Goal: Task Accomplishment & Management: Manage account settings

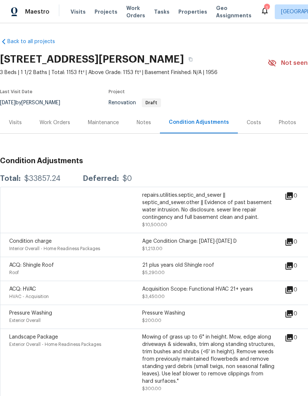
click at [246, 112] on div "Costs" at bounding box center [253, 123] width 32 height 22
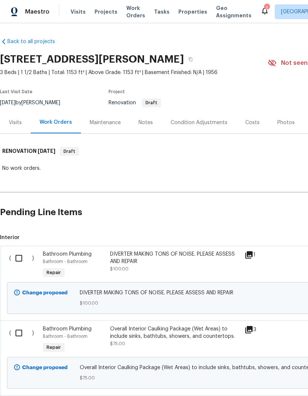
scroll to position [140, 0]
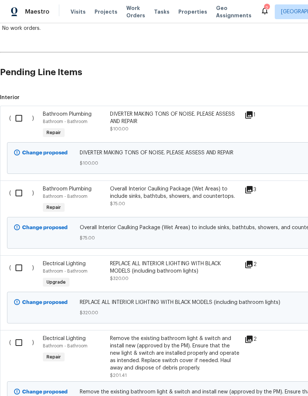
click at [25, 117] on input "checkbox" at bounding box center [21, 118] width 21 height 15
checkbox input "true"
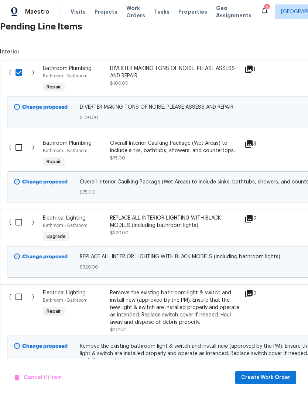
scroll to position [186, 0]
click at [13, 143] on input "checkbox" at bounding box center [21, 146] width 21 height 15
checkbox input "true"
click at [20, 224] on input "checkbox" at bounding box center [21, 221] width 21 height 15
checkbox input "true"
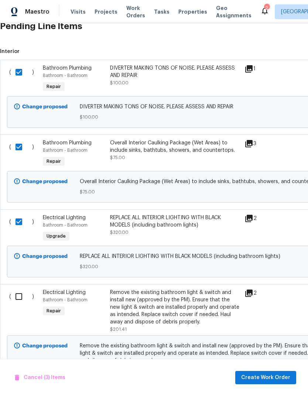
click at [21, 302] on input "checkbox" at bounding box center [21, 296] width 21 height 15
checkbox input "true"
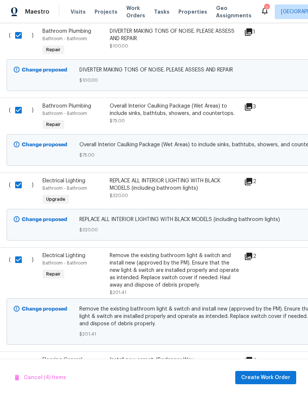
scroll to position [305, 3]
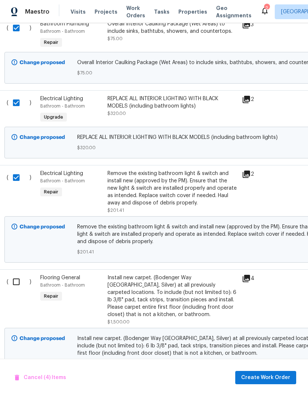
click at [20, 288] on input "checkbox" at bounding box center [18, 281] width 21 height 15
click at [18, 290] on input "checkbox" at bounding box center [18, 281] width 21 height 15
checkbox input "false"
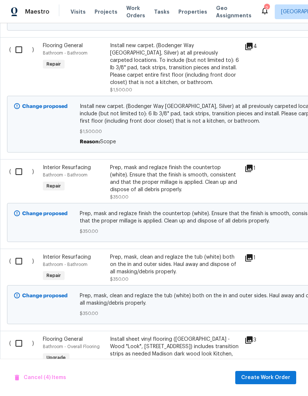
scroll to position [538, 0]
click at [22, 173] on input "checkbox" at bounding box center [21, 171] width 21 height 15
checkbox input "true"
click at [25, 264] on input "checkbox" at bounding box center [21, 261] width 21 height 15
checkbox input "true"
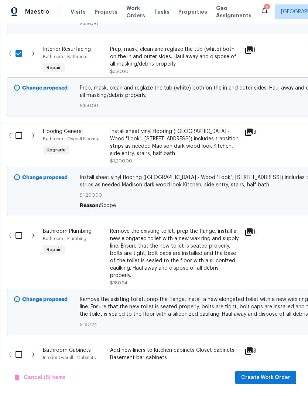
scroll to position [746, 0]
click at [22, 243] on input "checkbox" at bounding box center [21, 235] width 21 height 15
checkbox input "true"
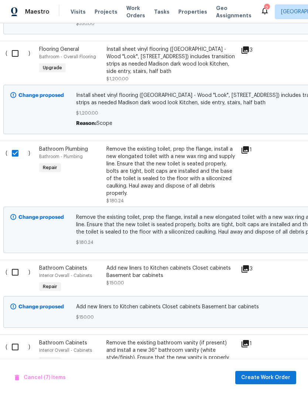
click at [22, 278] on input "checkbox" at bounding box center [17, 272] width 21 height 15
checkbox input "true"
click at [13, 348] on input "checkbox" at bounding box center [17, 347] width 21 height 15
checkbox input "true"
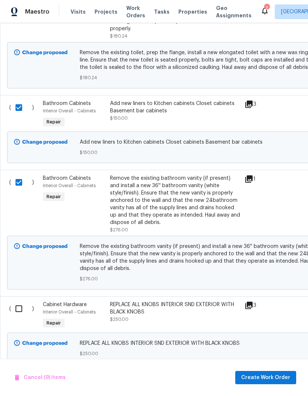
scroll to position [993, 0]
click at [15, 314] on input "checkbox" at bounding box center [21, 308] width 21 height 15
checkbox input "true"
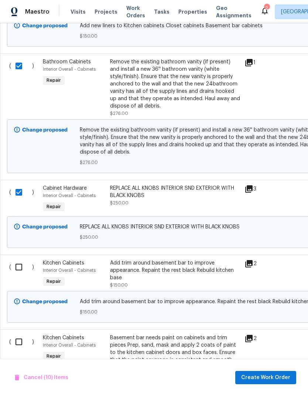
scroll to position [1111, 0]
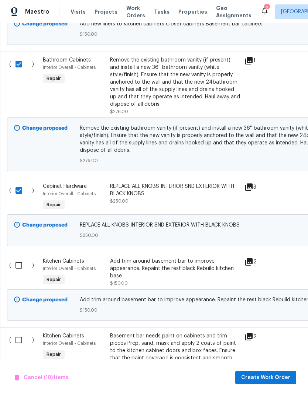
click at [22, 273] on input "checkbox" at bounding box center [21, 265] width 21 height 15
checkbox input "true"
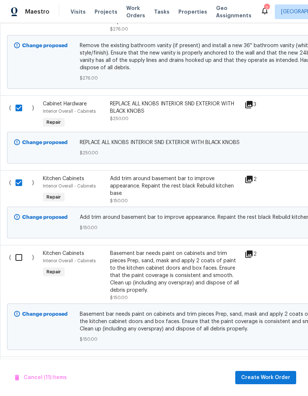
scroll to position [1196, 0]
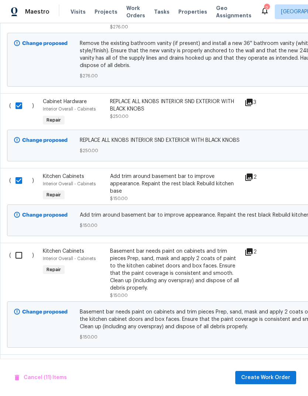
click at [21, 260] on input "checkbox" at bounding box center [21, 255] width 21 height 15
checkbox input "true"
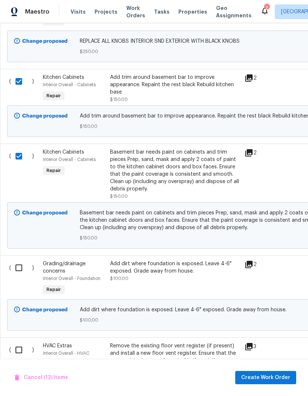
scroll to position [1295, 0]
click at [21, 276] on input "checkbox" at bounding box center [21, 267] width 21 height 15
checkbox input "true"
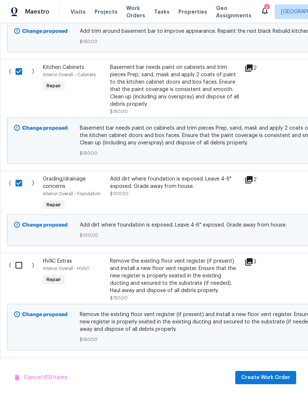
scroll to position [1380, 0]
click at [22, 272] on input "checkbox" at bounding box center [21, 265] width 21 height 15
checkbox input "true"
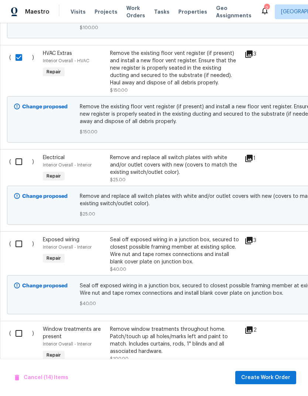
scroll to position [1588, 0]
click at [18, 166] on input "checkbox" at bounding box center [21, 161] width 21 height 15
checkbox input "true"
click at [25, 247] on input "checkbox" at bounding box center [21, 243] width 21 height 15
checkbox input "true"
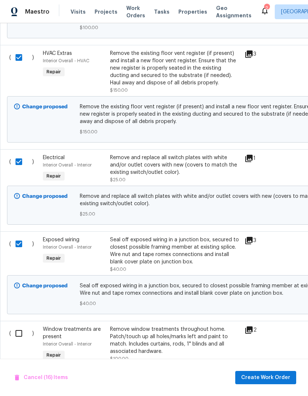
click at [17, 338] on input "checkbox" at bounding box center [21, 333] width 21 height 15
checkbox input "true"
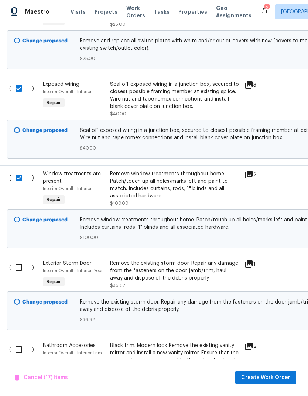
scroll to position [1747, 0]
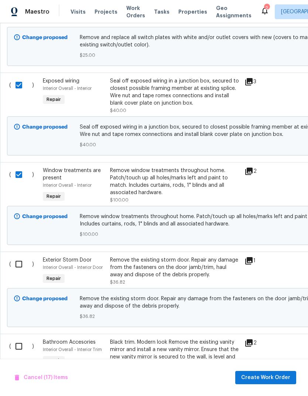
click at [19, 272] on input "checkbox" at bounding box center [21, 264] width 21 height 15
checkbox input "true"
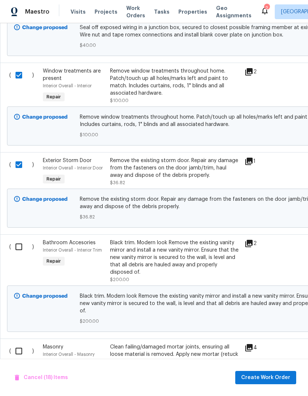
scroll to position [1846, 0]
click at [22, 255] on input "checkbox" at bounding box center [21, 246] width 21 height 15
checkbox input "true"
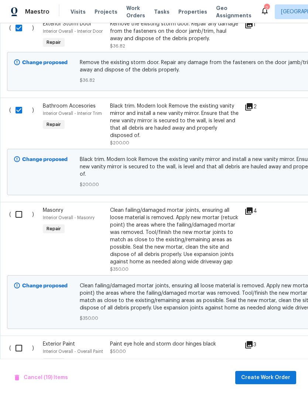
scroll to position [0, 0]
click at [24, 222] on input "checkbox" at bounding box center [21, 214] width 21 height 15
checkbox input "true"
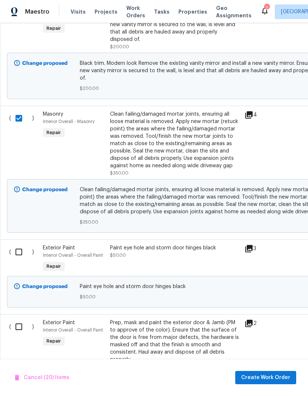
click at [21, 260] on input "checkbox" at bounding box center [21, 251] width 21 height 15
checkbox input "true"
click at [22, 329] on input "checkbox" at bounding box center [21, 326] width 21 height 15
checkbox input "true"
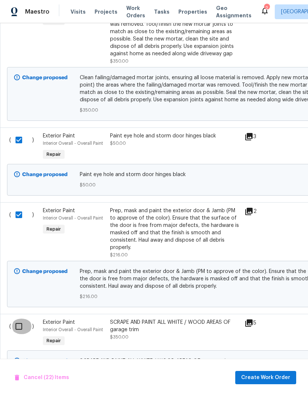
click at [18, 334] on input "checkbox" at bounding box center [21, 326] width 21 height 15
checkbox input "true"
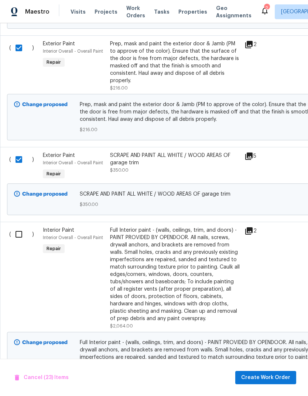
click at [21, 242] on input "checkbox" at bounding box center [21, 234] width 21 height 15
checkbox input "true"
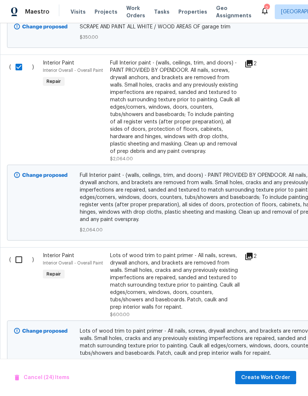
click at [17, 268] on input "checkbox" at bounding box center [21, 259] width 21 height 15
checkbox input "true"
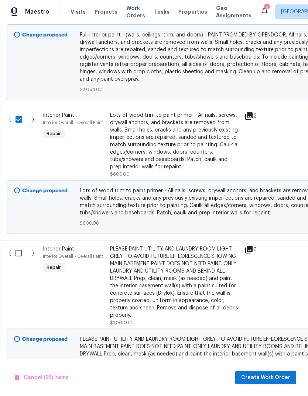
click at [19, 261] on input "checkbox" at bounding box center [21, 253] width 21 height 15
checkbox input "true"
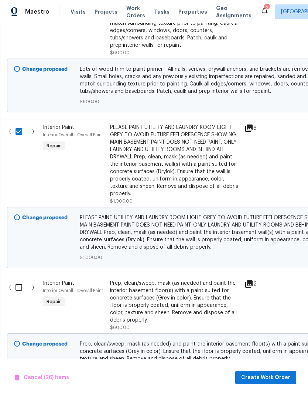
click at [24, 295] on input "checkbox" at bounding box center [21, 287] width 21 height 15
checkbox input "true"
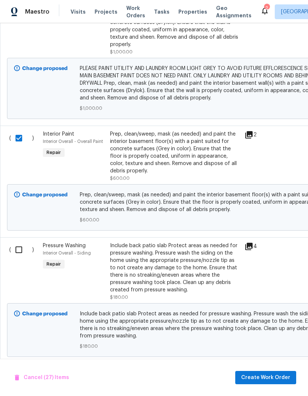
click at [20, 258] on input "checkbox" at bounding box center [21, 249] width 21 height 15
checkbox input "true"
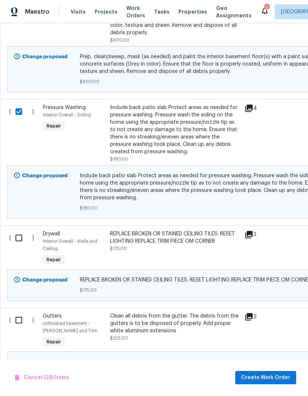
click at [21, 246] on input "checkbox" at bounding box center [21, 237] width 21 height 15
checkbox input "true"
click at [18, 328] on input "checkbox" at bounding box center [21, 320] width 21 height 15
checkbox input "true"
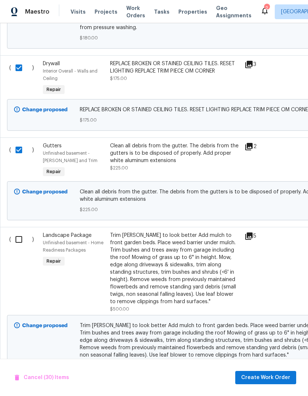
click at [17, 247] on input "checkbox" at bounding box center [21, 239] width 21 height 15
click at [21, 247] on input "checkbox" at bounding box center [21, 239] width 21 height 15
checkbox input "false"
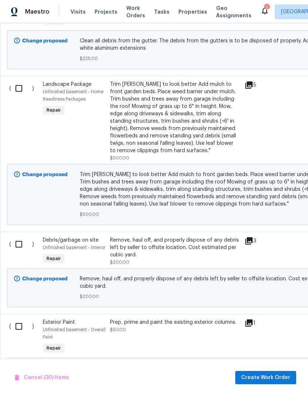
click at [18, 252] on input "checkbox" at bounding box center [21, 244] width 21 height 15
checkbox input "true"
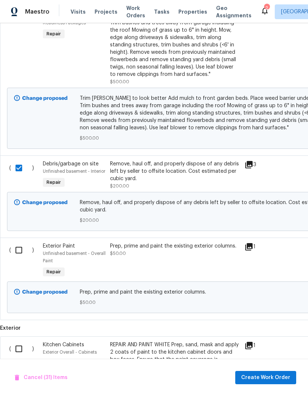
click at [21, 258] on input "checkbox" at bounding box center [21, 250] width 21 height 15
checkbox input "true"
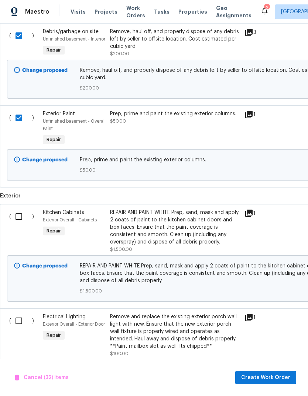
click at [18, 225] on input "checkbox" at bounding box center [21, 216] width 21 height 15
checkbox input "true"
click at [15, 329] on input "checkbox" at bounding box center [21, 320] width 21 height 15
checkbox input "true"
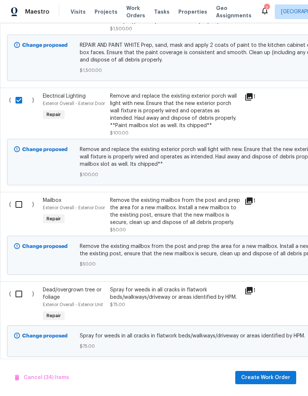
click at [18, 212] on input "checkbox" at bounding box center [21, 204] width 21 height 15
checkbox input "true"
click at [21, 302] on input "checkbox" at bounding box center [21, 294] width 21 height 15
checkbox input "true"
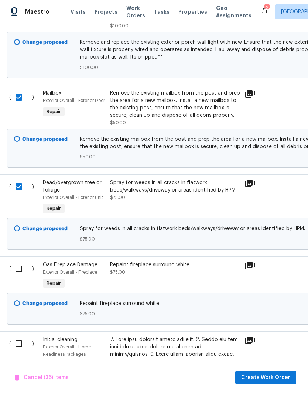
click at [24, 277] on input "checkbox" at bounding box center [21, 268] width 21 height 15
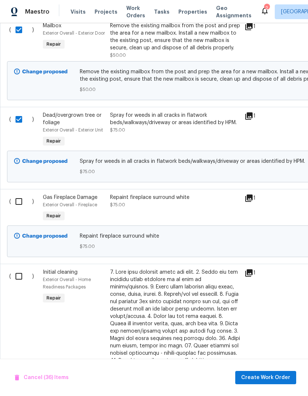
click at [19, 209] on input "checkbox" at bounding box center [21, 201] width 21 height 15
checkbox input "true"
click at [16, 284] on input "checkbox" at bounding box center [21, 276] width 21 height 15
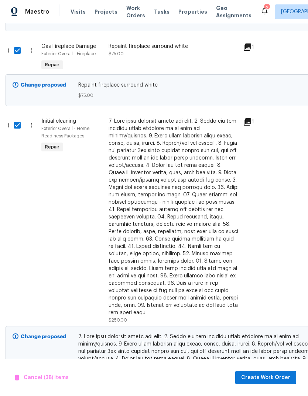
click at [15, 133] on input "checkbox" at bounding box center [20, 125] width 21 height 15
checkbox input "false"
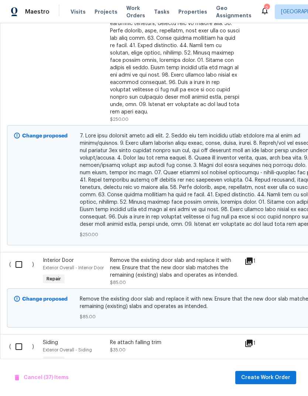
click at [17, 273] on input "checkbox" at bounding box center [21, 264] width 21 height 15
checkbox input "true"
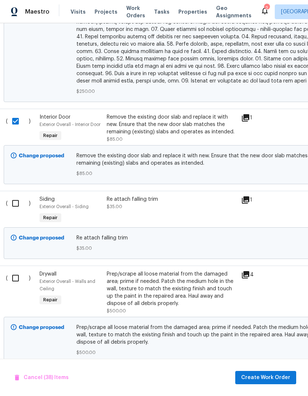
click at [14, 211] on input "checkbox" at bounding box center [18, 203] width 21 height 15
checkbox input "true"
click at [16, 286] on input "checkbox" at bounding box center [18, 278] width 21 height 15
checkbox input "true"
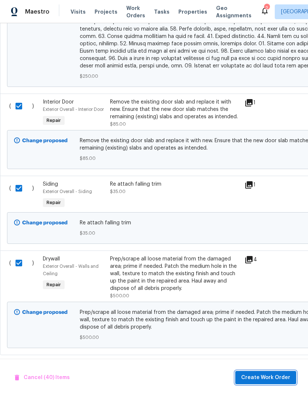
click at [274, 377] on span "Create Work Order" at bounding box center [265, 378] width 49 height 9
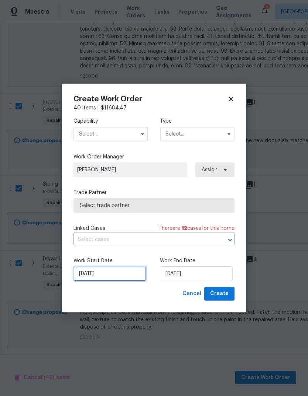
click at [120, 273] on input "[DATE]" at bounding box center [109, 274] width 73 height 15
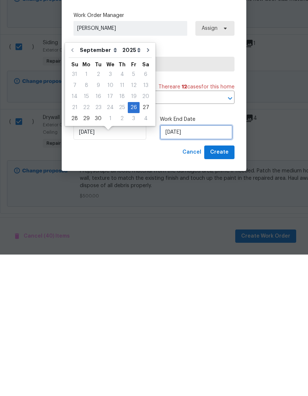
click at [193, 267] on input "[DATE]" at bounding box center [196, 274] width 73 height 15
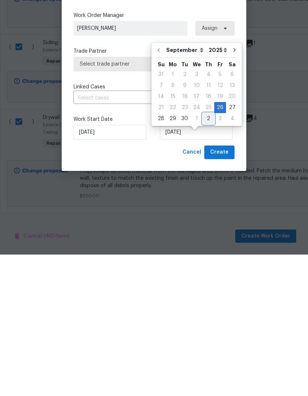
click at [208, 255] on div "2" at bounding box center [207, 260] width 11 height 10
type input "[DATE]"
select select "9"
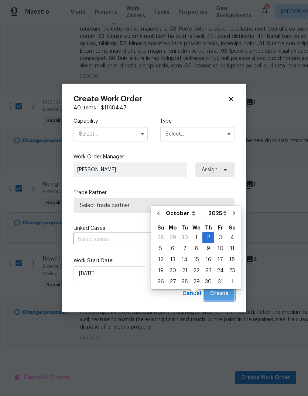
click at [230, 296] on button "Create" at bounding box center [219, 294] width 30 height 14
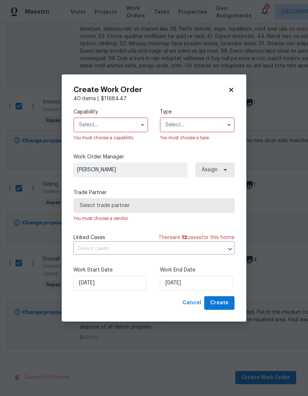
click at [131, 121] on input "text" at bounding box center [110, 125] width 74 height 15
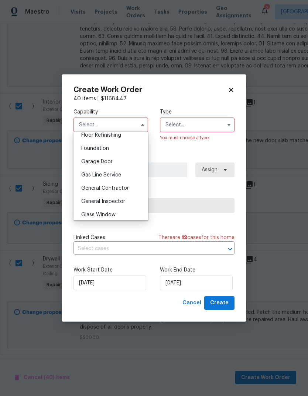
click at [125, 185] on div "General Contractor" at bounding box center [110, 188] width 71 height 13
type input "General Contractor"
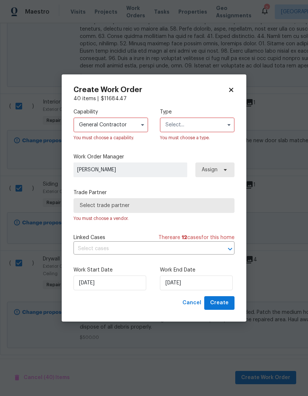
click at [211, 125] on input "text" at bounding box center [197, 125] width 74 height 15
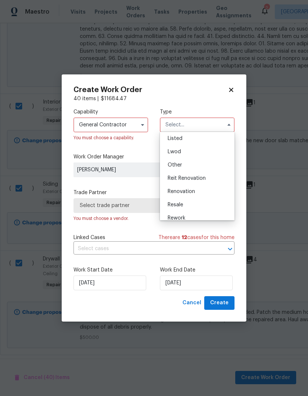
click at [199, 192] on div "Renovation" at bounding box center [197, 191] width 71 height 13
type input "Renovation"
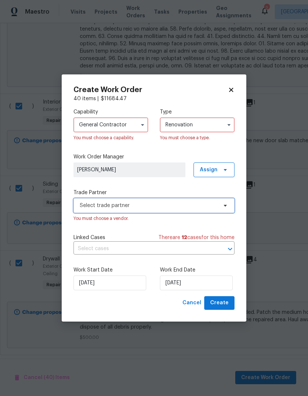
click at [195, 207] on span "Select trade partner" at bounding box center [149, 205] width 138 height 7
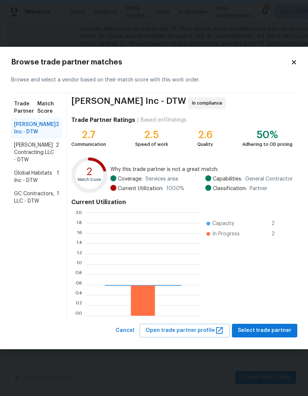
scroll to position [103, 114]
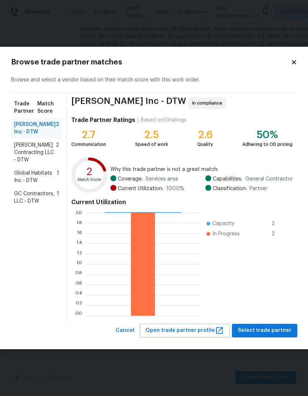
click at [43, 180] on span "Global Habitats Inc - DTW" at bounding box center [35, 177] width 43 height 15
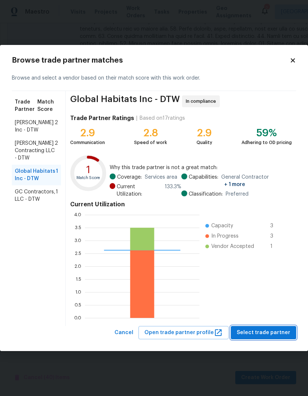
click at [285, 333] on span "Select trade partner" at bounding box center [262, 333] width 53 height 9
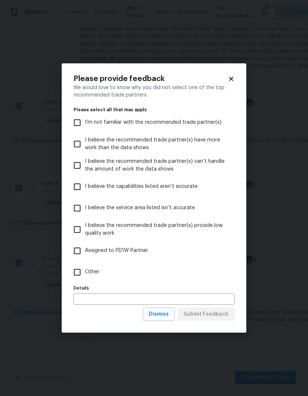
click at [94, 271] on span "Other" at bounding box center [92, 272] width 14 height 8
click at [85, 271] on input "Other" at bounding box center [76, 272] width 15 height 15
checkbox input "true"
click at [211, 319] on span "Submit Feedback" at bounding box center [205, 314] width 45 height 9
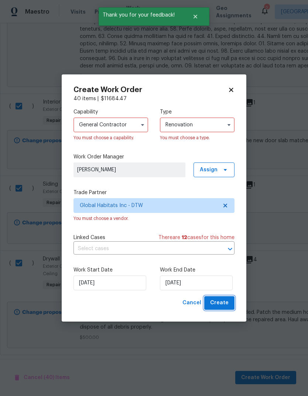
click at [225, 309] on button "Create" at bounding box center [219, 303] width 30 height 14
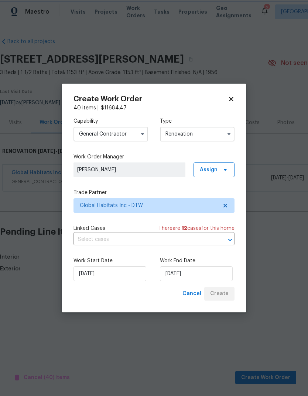
scroll to position [0, 0]
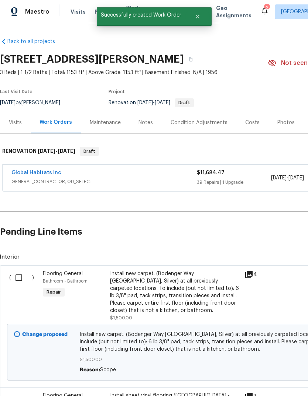
click at [25, 275] on input "checkbox" at bounding box center [21, 277] width 21 height 15
checkbox input "true"
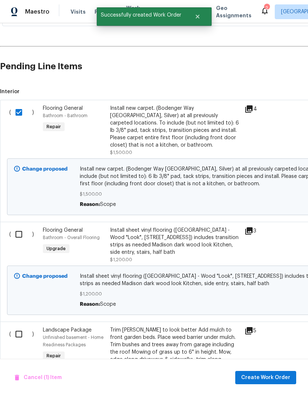
scroll to position [167, 0]
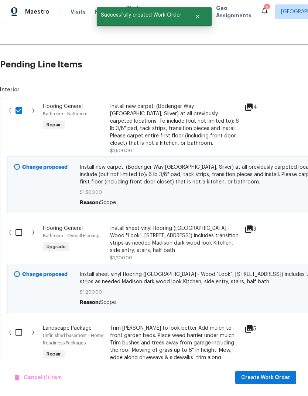
click at [14, 238] on input "checkbox" at bounding box center [21, 232] width 21 height 15
checkbox input "true"
click at [273, 379] on span "Create Work Order" at bounding box center [265, 378] width 49 height 9
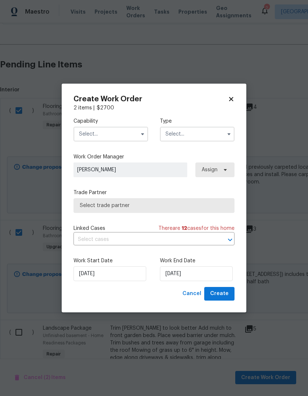
click at [112, 140] on input "text" at bounding box center [110, 134] width 74 height 15
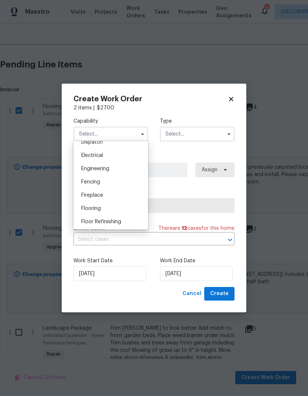
scroll to position [233, 0]
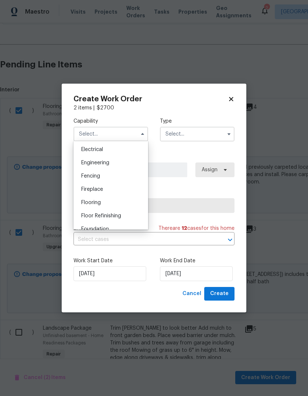
click at [112, 201] on div "Flooring" at bounding box center [110, 202] width 71 height 13
type input "Flooring"
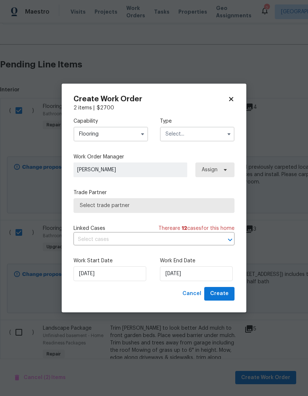
click at [206, 132] on input "text" at bounding box center [197, 134] width 74 height 15
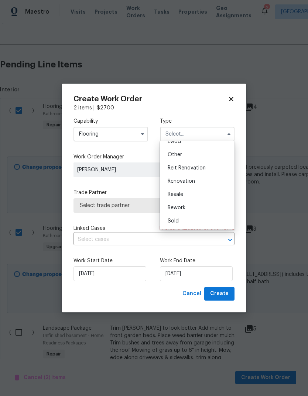
scroll to position [88, 0]
click at [195, 179] on div "Renovation" at bounding box center [197, 181] width 71 height 13
type input "Renovation"
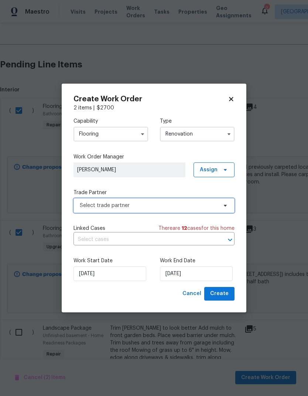
click at [182, 204] on span "Select trade partner" at bounding box center [149, 205] width 138 height 7
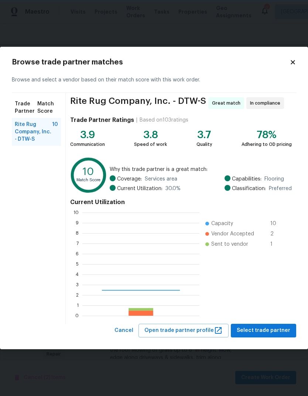
scroll to position [103, 117]
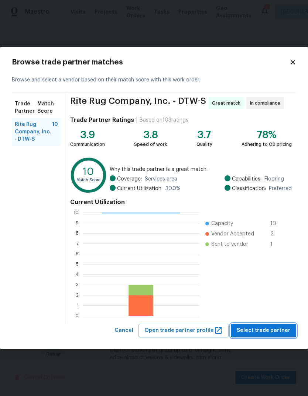
click at [275, 337] on button "Select trade partner" at bounding box center [262, 331] width 65 height 14
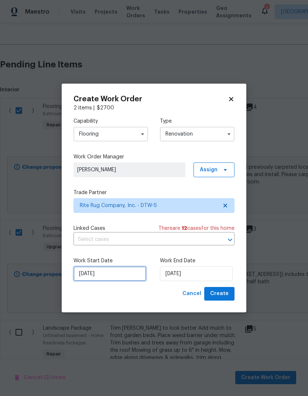
click at [101, 276] on input "[DATE]" at bounding box center [109, 274] width 73 height 15
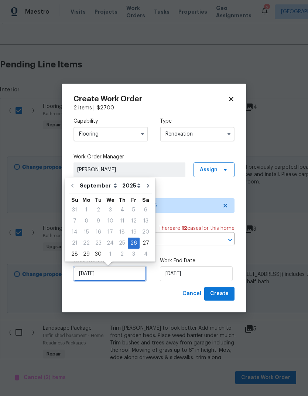
scroll to position [6, 0]
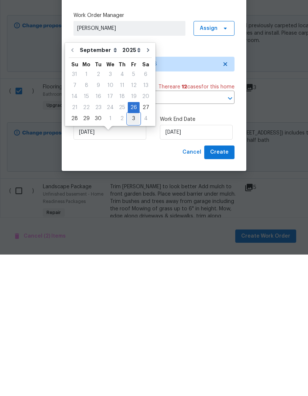
click at [128, 255] on div "3" at bounding box center [134, 260] width 12 height 10
type input "[DATE]"
select select "9"
type input "[DATE]"
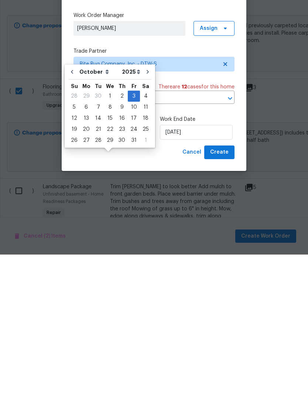
scroll to position [28, 0]
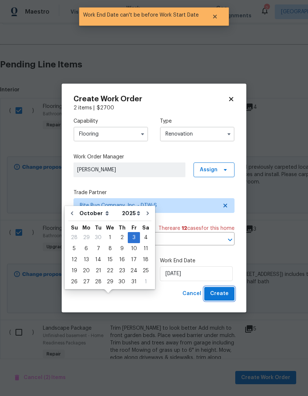
click at [228, 291] on span "Create" at bounding box center [219, 293] width 18 height 9
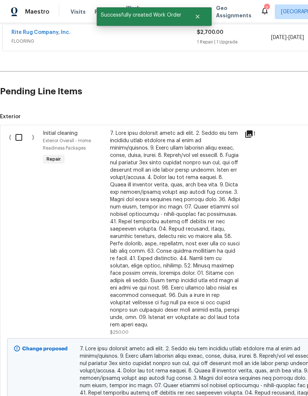
click at [22, 130] on input "checkbox" at bounding box center [21, 137] width 21 height 15
checkbox input "true"
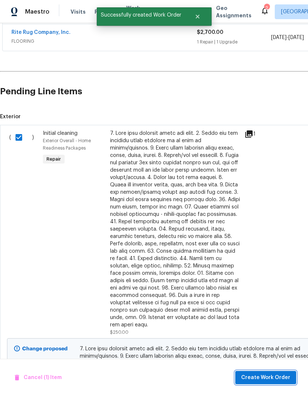
click at [274, 375] on span "Create Work Order" at bounding box center [265, 378] width 49 height 9
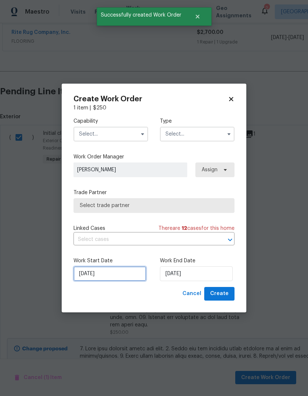
click at [115, 280] on input "[DATE]" at bounding box center [109, 274] width 73 height 15
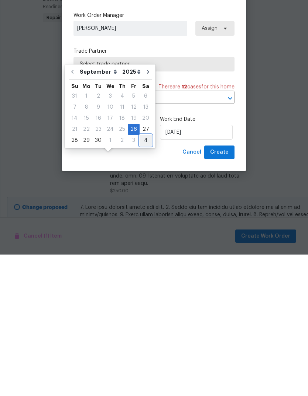
click at [144, 277] on div "4" at bounding box center [145, 282] width 12 height 10
type input "10/4/2025"
select select "9"
type input "10/4/2025"
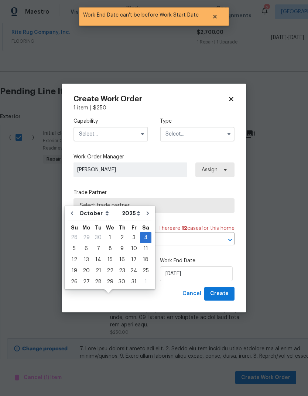
click at [233, 255] on div "Work Start Date 10/4/2025 Work End Date 10/4/2025" at bounding box center [153, 270] width 161 height 36
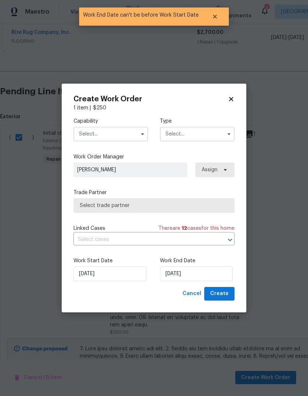
click at [124, 133] on input "text" at bounding box center [110, 134] width 74 height 15
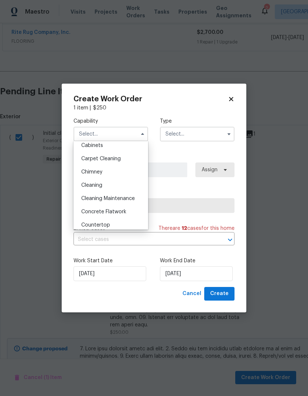
scroll to position [70, 0]
click at [113, 187] on div "Cleaning" at bounding box center [110, 186] width 71 height 13
type input "Cleaning"
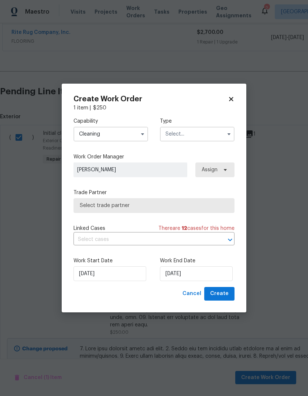
click at [212, 127] on input "text" at bounding box center [197, 134] width 74 height 15
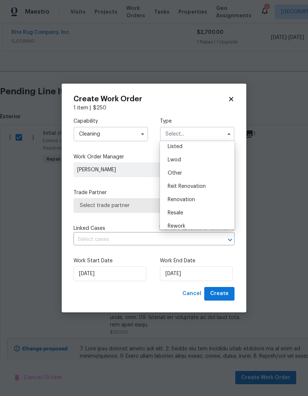
scroll to position [70, 0]
click at [193, 197] on span "Renovation" at bounding box center [180, 198] width 27 height 5
type input "Renovation"
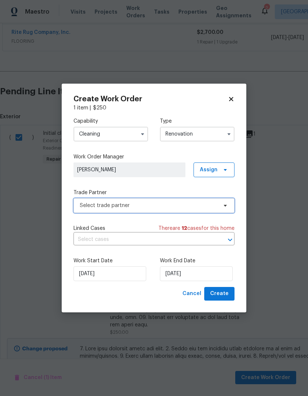
click at [187, 204] on span "Select trade partner" at bounding box center [149, 205] width 138 height 7
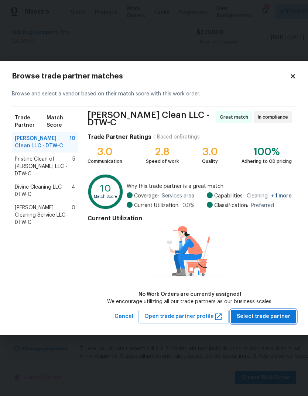
click at [271, 316] on span "Select trade partner" at bounding box center [262, 316] width 53 height 9
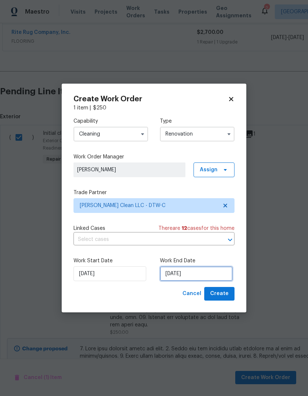
click at [198, 269] on input "10/4/2025" at bounding box center [196, 274] width 73 height 15
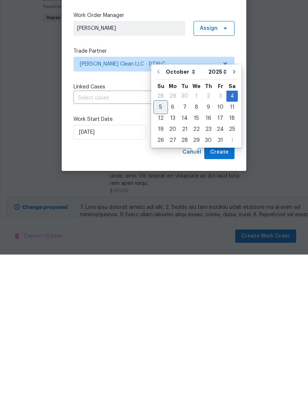
click at [161, 244] on div "5" at bounding box center [161, 249] width 12 height 10
type input "[DATE]"
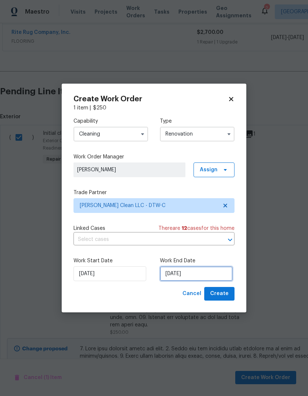
click at [200, 273] on input "[DATE]" at bounding box center [196, 274] width 73 height 15
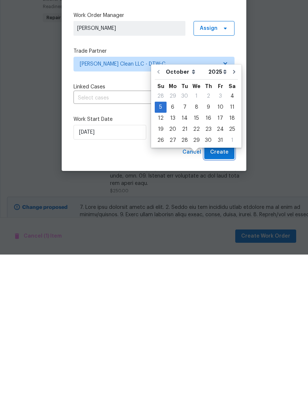
click at [223, 289] on span "Create" at bounding box center [219, 293] width 18 height 9
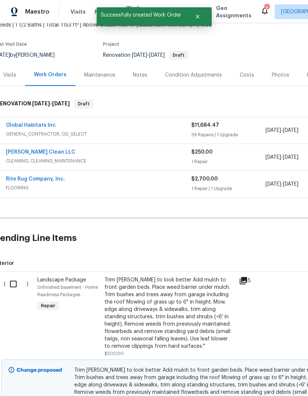
scroll to position [48, 6]
click at [13, 277] on input "checkbox" at bounding box center [15, 284] width 21 height 15
checkbox input "true"
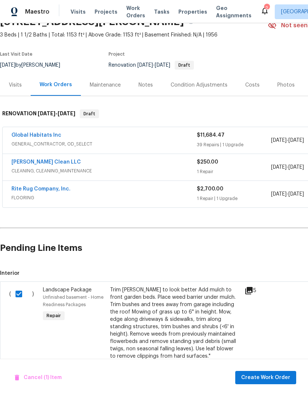
scroll to position [38, 0]
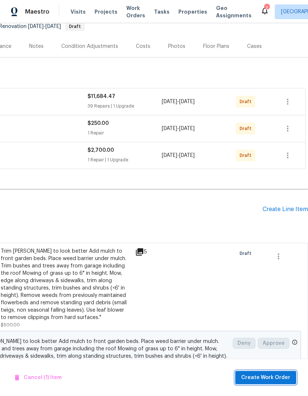
click at [273, 375] on span "Create Work Order" at bounding box center [265, 378] width 49 height 9
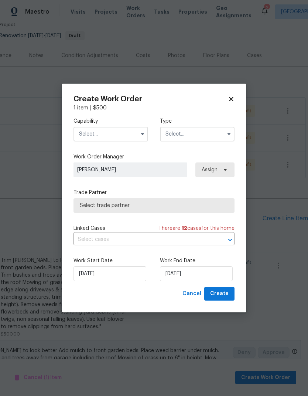
scroll to position [67, 109]
click at [121, 141] on input "text" at bounding box center [110, 134] width 74 height 15
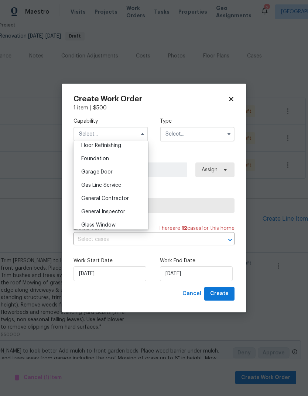
scroll to position [313, 0]
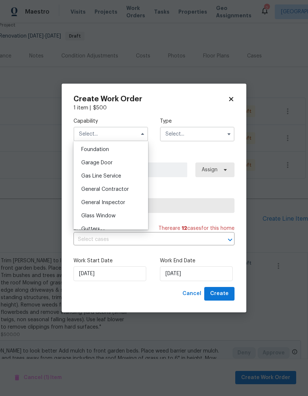
click at [116, 194] on div "General Contractor" at bounding box center [110, 189] width 71 height 13
type input "General Contractor"
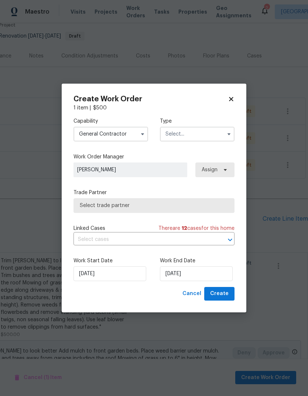
click at [203, 127] on input "text" at bounding box center [197, 134] width 74 height 15
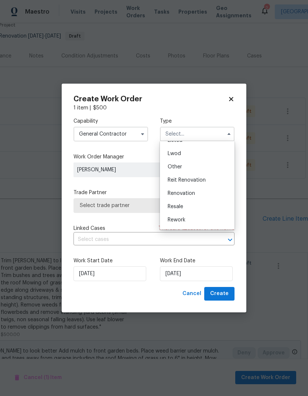
scroll to position [85, 0]
click at [194, 185] on span "Renovation" at bounding box center [180, 184] width 27 height 5
type input "Renovation"
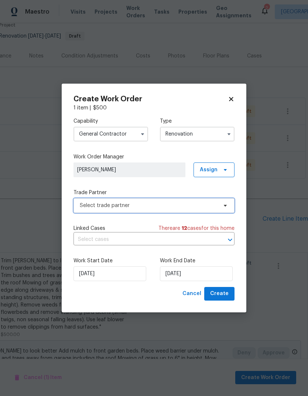
click at [180, 202] on span "Select trade partner" at bounding box center [149, 205] width 138 height 7
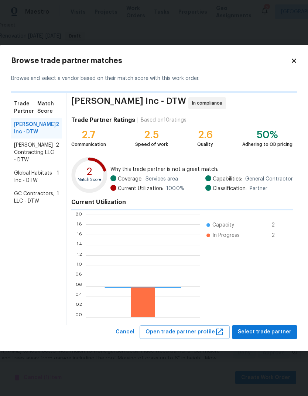
scroll to position [103, 114]
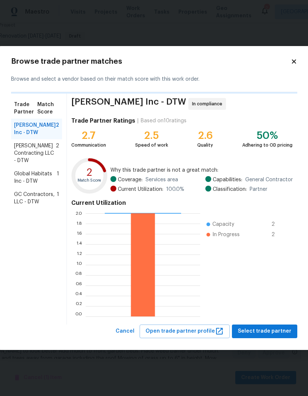
click at [44, 180] on span "Global Habitats Inc - DTW" at bounding box center [35, 177] width 43 height 15
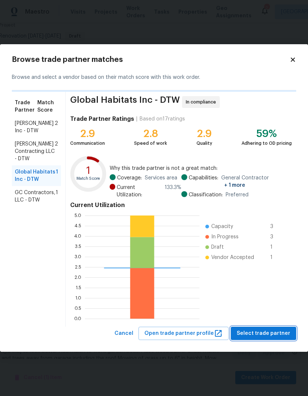
click at [269, 332] on span "Select trade partner" at bounding box center [262, 333] width 53 height 9
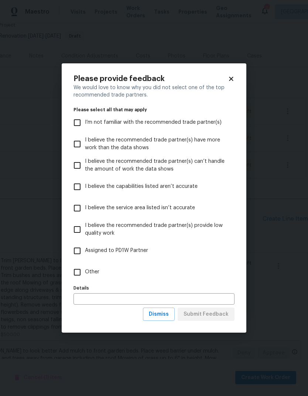
click at [84, 275] on input "Other" at bounding box center [76, 272] width 15 height 15
checkbox input "true"
click at [215, 302] on input "text" at bounding box center [153, 299] width 161 height 11
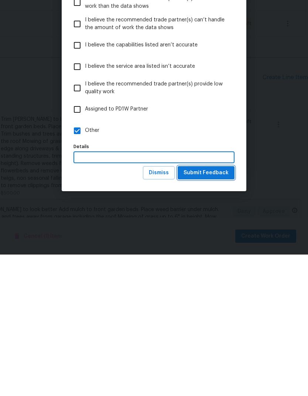
click at [215, 310] on span "Submit Feedback" at bounding box center [205, 314] width 45 height 9
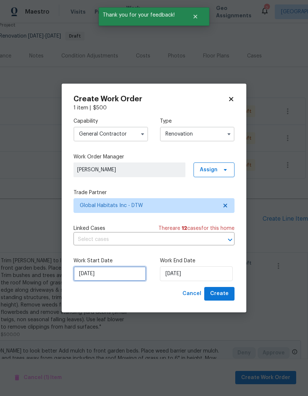
click at [120, 278] on input "[DATE]" at bounding box center [109, 274] width 73 height 15
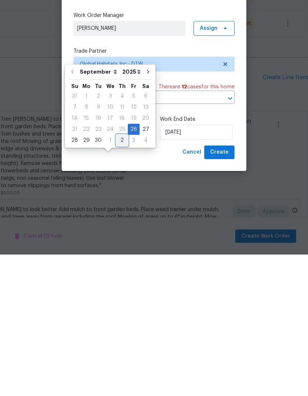
click at [117, 277] on div "2" at bounding box center [121, 282] width 11 height 10
type input "[DATE]"
select select "9"
type input "[DATE]"
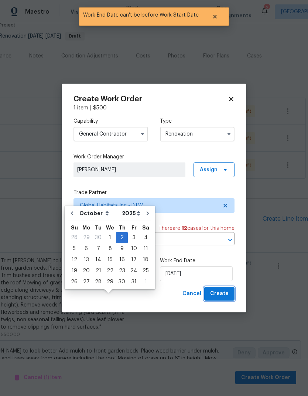
click at [218, 296] on span "Create" at bounding box center [219, 293] width 18 height 9
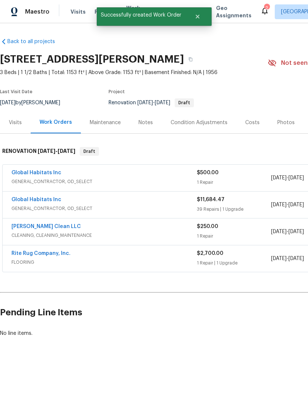
scroll to position [0, 0]
click at [144, 120] on div "Notes" at bounding box center [145, 122] width 14 height 7
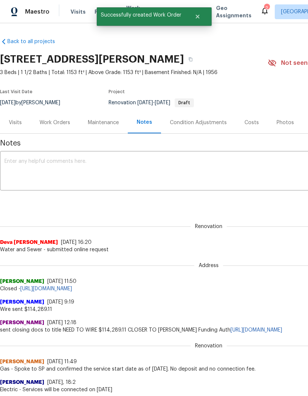
click at [105, 164] on textarea at bounding box center [208, 172] width 408 height 26
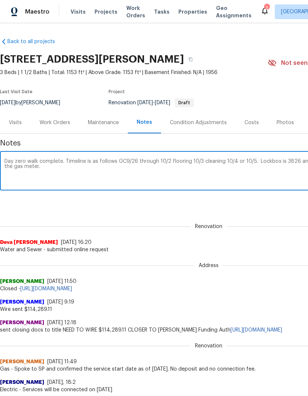
type textarea "Day zero walk complete. Timeline is as follows GC9/26 through 10/2 flooring 10/…"
click at [238, 200] on div "Renovation (current) 2e1dad88-3527-4656-820a-7ccf0013792e ​ Add" at bounding box center [208, 202] width 417 height 14
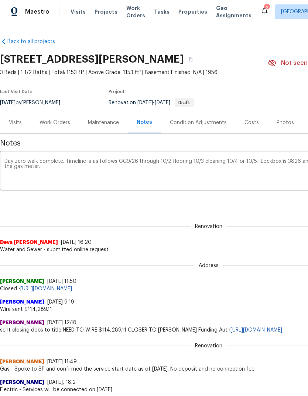
click at [74, 154] on div "Day zero walk complete. Timeline is as follows GC9/26 through 10/2 flooring 10/…" at bounding box center [208, 172] width 417 height 38
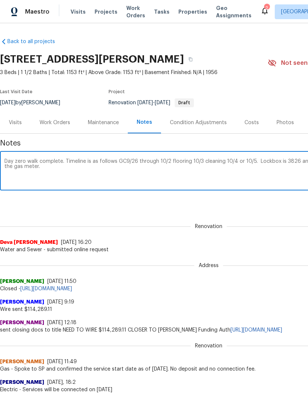
click at [82, 156] on div "Day zero walk complete. Timeline is as follows GC9/26 through 10/2 flooring 10/…" at bounding box center [208, 172] width 417 height 38
click at [77, 160] on textarea "Day zero walk complete. Timeline is as follows GC9/26 through 10/2 flooring 10/…" at bounding box center [208, 172] width 408 height 26
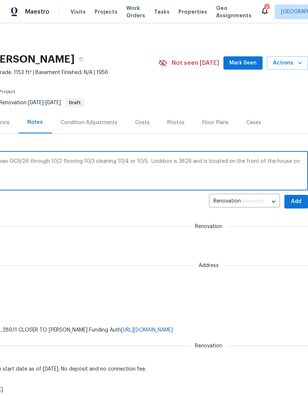
scroll to position [0, 109]
click at [299, 201] on span "Add" at bounding box center [296, 201] width 12 height 9
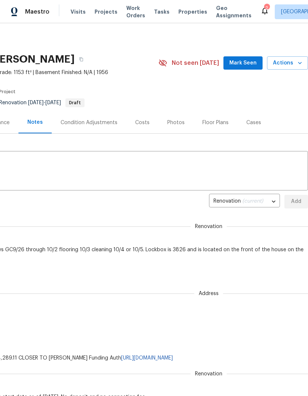
click at [246, 65] on span "Mark Seen" at bounding box center [242, 63] width 27 height 9
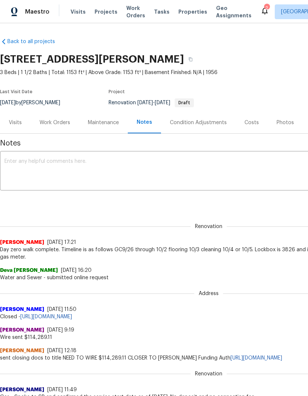
scroll to position [0, 0]
click at [51, 126] on div "Work Orders" at bounding box center [54, 122] width 31 height 7
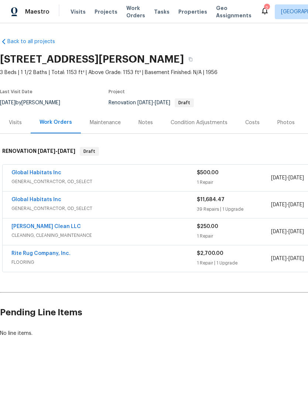
click at [45, 175] on link "Global Habitats Inc" at bounding box center [36, 172] width 50 height 5
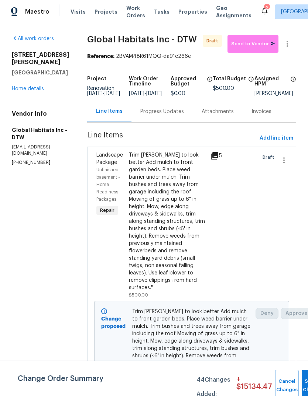
click at [163, 113] on div "Progress Updates" at bounding box center [162, 111] width 44 height 7
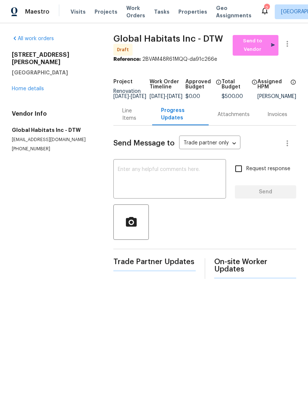
click at [149, 177] on textarea at bounding box center [170, 180] width 104 height 26
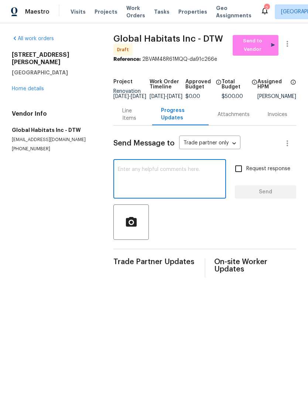
click at [127, 179] on textarea at bounding box center [170, 180] width 104 height 26
paste textarea "Timeline is as follows GC9/26 through 10/2 flooring 10/3 cleaning 10/4 or 10/5.…"
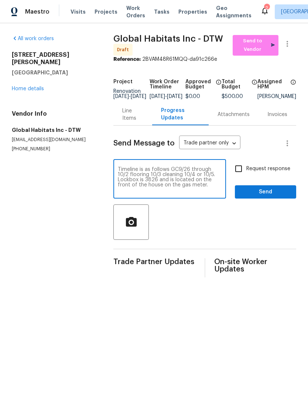
click at [199, 180] on textarea "Timeline is as follows GC9/26 through 10/2 flooring 10/3 cleaning 10/4 or 10/5.…" at bounding box center [170, 180] width 104 height 26
type textarea "Timeline is as follows GC9/26 through 10/2 flooring 10/3 cleaning 10/4 or 10/5.…"
click at [265, 197] on span "Send" at bounding box center [264, 192] width 49 height 9
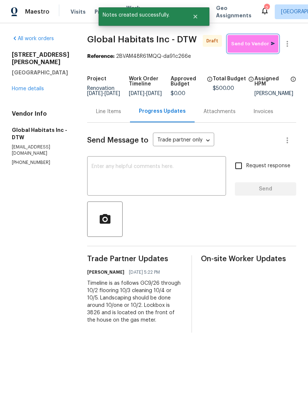
click at [260, 47] on span "Send to Vendor" at bounding box center [253, 44] width 44 height 8
click at [34, 91] on link "Home details" at bounding box center [28, 88] width 32 height 5
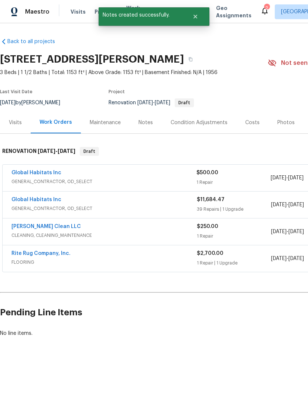
click at [45, 202] on link "Global Habitats Inc" at bounding box center [36, 199] width 50 height 5
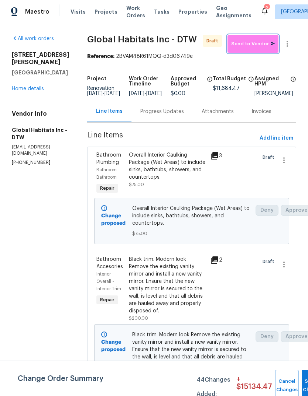
click at [244, 46] on span "Send to Vendor" at bounding box center [253, 44] width 44 height 8
click at [31, 89] on link "Home details" at bounding box center [28, 88] width 32 height 5
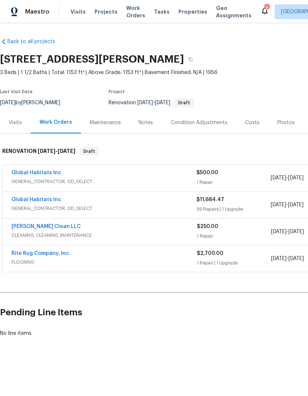
click at [48, 200] on link "Global Habitats Inc" at bounding box center [36, 199] width 50 height 5
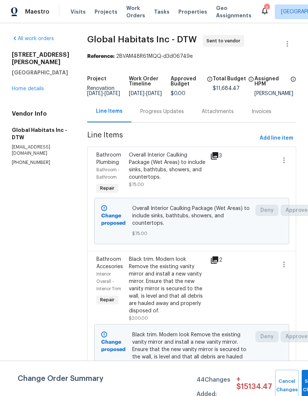
click at [164, 112] on div "Progress Updates" at bounding box center [161, 112] width 61 height 22
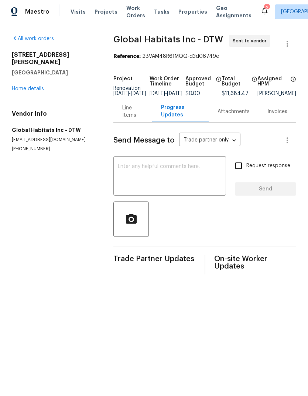
click at [140, 170] on textarea at bounding box center [170, 177] width 104 height 26
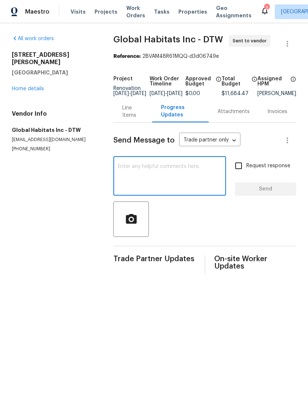
click at [123, 176] on textarea at bounding box center [170, 177] width 104 height 26
paste textarea "Timeline is as follows GC9/26 through 10/2 flooring 10/3 cleaning 10/4 or 10/5.…"
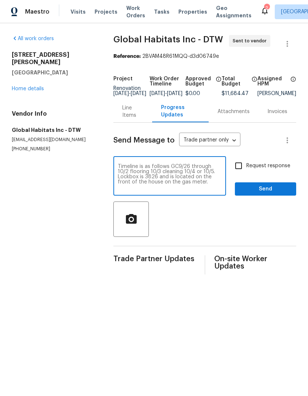
type textarea "Timeline is as follows GC9/26 through 10/2 flooring 10/3 cleaning 10/4 or 10/5.…"
click at [259, 193] on span "Send" at bounding box center [264, 189] width 49 height 9
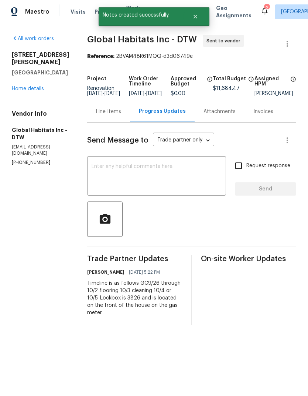
click at [34, 86] on link "Home details" at bounding box center [28, 88] width 32 height 5
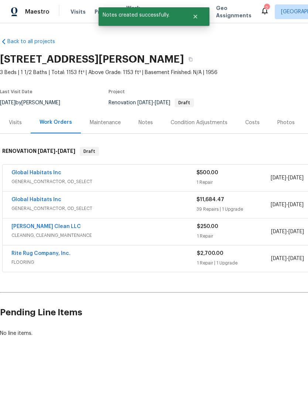
click at [69, 229] on link "[PERSON_NAME] Clean LLC" at bounding box center [45, 226] width 69 height 5
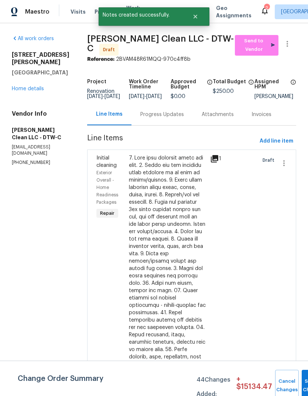
click at [158, 118] on div "Progress Updates" at bounding box center [162, 114] width 44 height 7
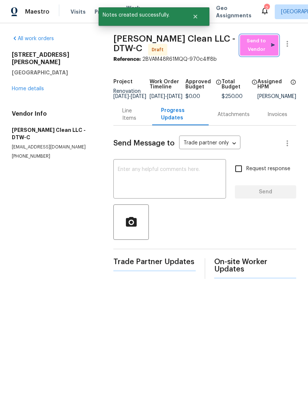
click at [266, 48] on span "Send to Vendor" at bounding box center [258, 45] width 31 height 17
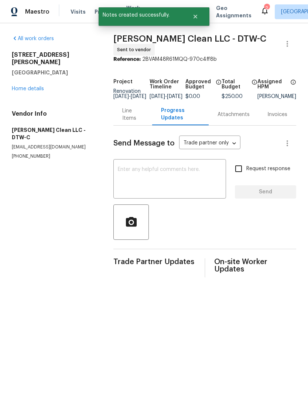
click at [125, 186] on textarea at bounding box center [170, 180] width 104 height 26
click at [128, 175] on textarea at bounding box center [170, 180] width 104 height 26
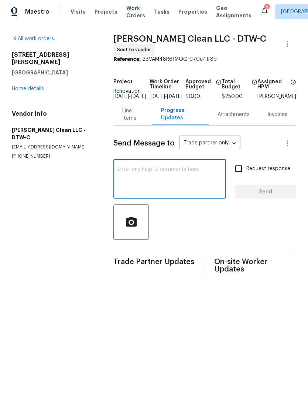
paste textarea "Timeline is as follows GC9/26 through 10/2 flooring 10/3 cleaning 10/4 or 10/5.…"
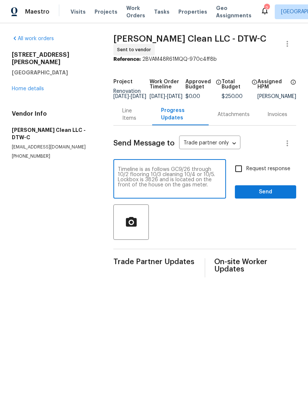
type textarea "Timeline is as follows GC9/26 through 10/2 flooring 10/3 cleaning 10/4 or 10/5.…"
click at [260, 195] on span "Send" at bounding box center [264, 192] width 49 height 9
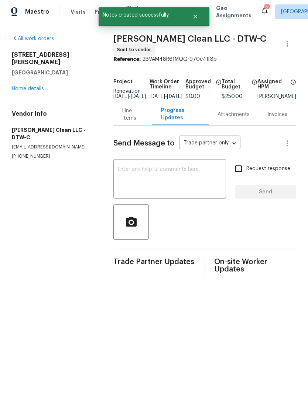
click at [152, 118] on div "Progress Updates" at bounding box center [180, 115] width 57 height 22
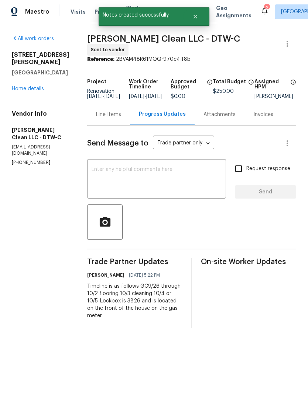
click at [104, 117] on div "Line Items" at bounding box center [108, 114] width 25 height 7
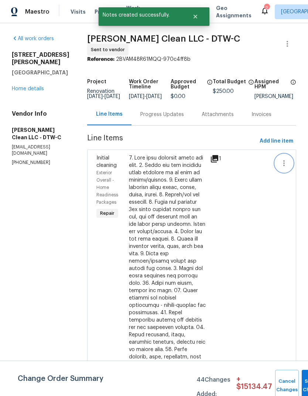
click at [287, 162] on icon "button" at bounding box center [283, 163] width 9 height 9
click at [233, 183] on div at bounding box center [154, 198] width 308 height 396
click at [168, 202] on div at bounding box center [167, 332] width 77 height 354
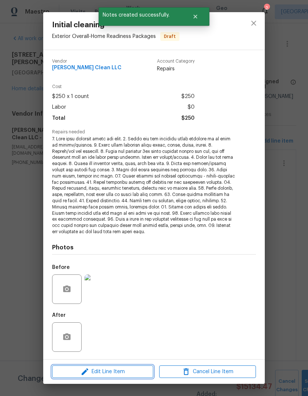
click at [125, 374] on span "Edit Line Item" at bounding box center [102, 372] width 97 height 9
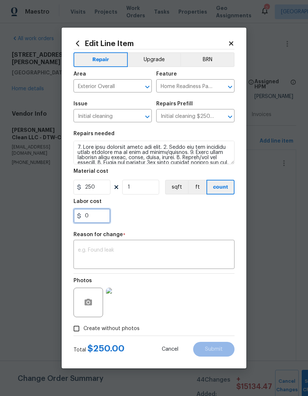
click at [91, 216] on input "0" at bounding box center [91, 216] width 37 height 15
type input "75"
click at [172, 219] on div "75" at bounding box center [153, 216] width 161 height 15
click at [170, 243] on div "x ​" at bounding box center [153, 255] width 161 height 27
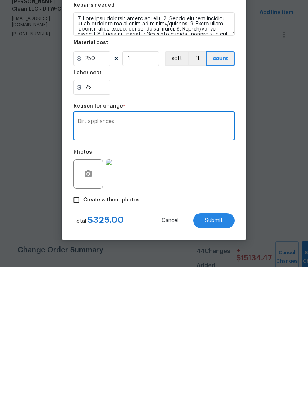
type textarea "Dirt appliances"
click at [234, 213] on div "Edit Line Item Repair Upgrade BRN Area Exterior Overall ​ Feature Home Readines…" at bounding box center [154, 198] width 184 height 341
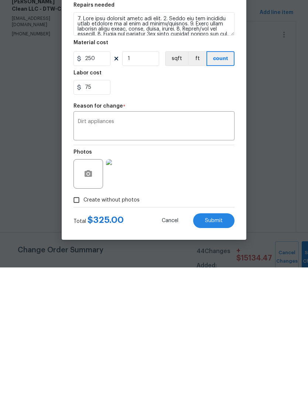
scroll to position [28, 0]
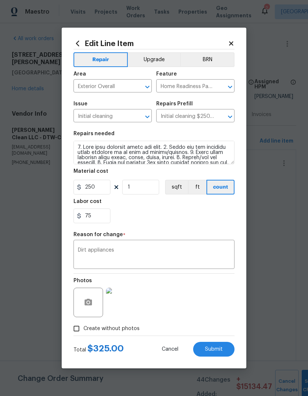
click at [220, 229] on div "Repair Upgrade BRN Area Exterior Overall ​ Feature Home Readiness Packages ​ Is…" at bounding box center [153, 192] width 161 height 287
click at [209, 348] on span "Submit" at bounding box center [214, 350] width 18 height 6
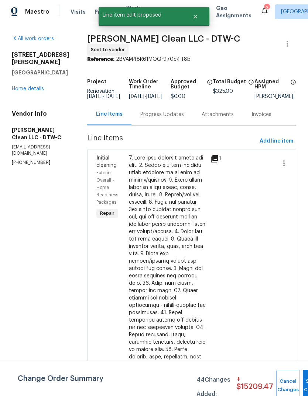
click at [218, 348] on div "1" at bounding box center [216, 335] width 16 height 366
click at [302, 372] on button "Submit Changes" at bounding box center [314, 386] width 24 height 32
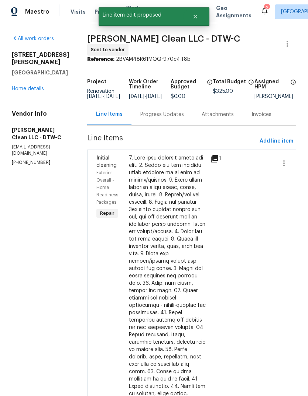
click at [39, 86] on link "Home details" at bounding box center [28, 88] width 32 height 5
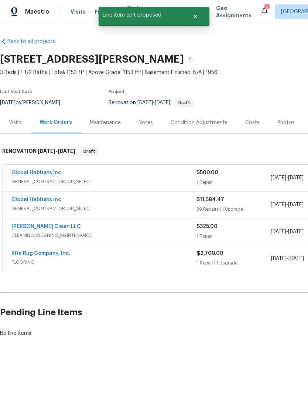
click at [53, 262] on span "FLOORING" at bounding box center [103, 262] width 185 height 7
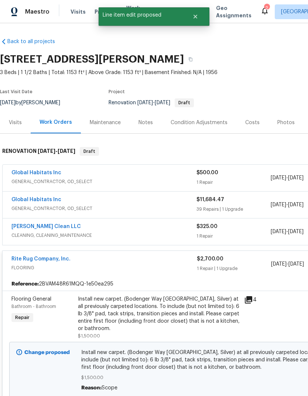
click at [57, 260] on link "Rite Rug Company, Inc." at bounding box center [40, 259] width 59 height 5
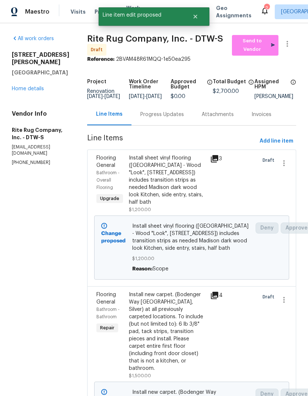
click at [178, 118] on div "Progress Updates" at bounding box center [162, 114] width 44 height 7
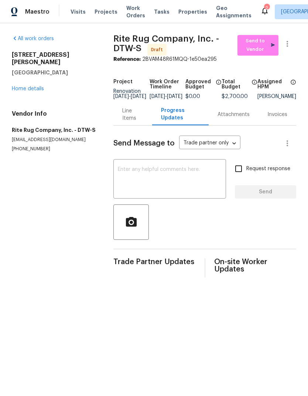
click at [150, 173] on textarea at bounding box center [170, 180] width 104 height 26
click at [128, 176] on textarea at bounding box center [170, 180] width 104 height 26
paste textarea "Timeline is as follows GC9/26 through 10/2 flooring 10/3 cleaning 10/4 or 10/5.…"
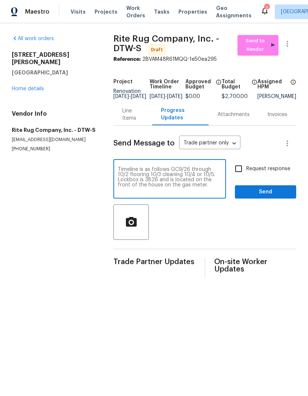
type textarea "Timeline is as follows GC9/26 through 10/2 flooring 10/3 cleaning 10/4 or 10/5.…"
click at [258, 47] on span "Send to Vendor" at bounding box center [258, 45] width 34 height 17
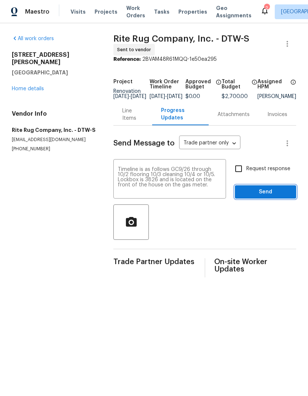
click at [281, 197] on span "Send" at bounding box center [264, 192] width 49 height 9
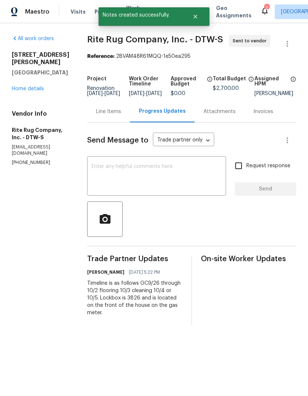
click at [36, 86] on link "Home details" at bounding box center [28, 88] width 32 height 5
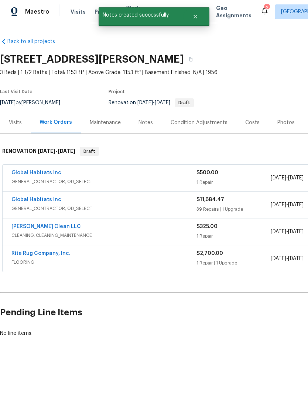
click at [62, 228] on link "[PERSON_NAME] Clean LLC" at bounding box center [45, 226] width 69 height 5
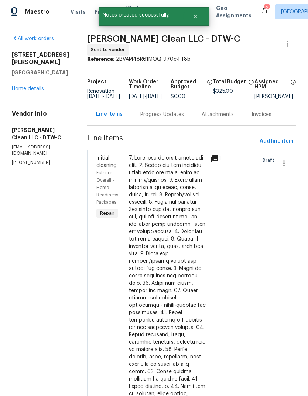
click at [176, 117] on div "Progress Updates" at bounding box center [162, 114] width 44 height 7
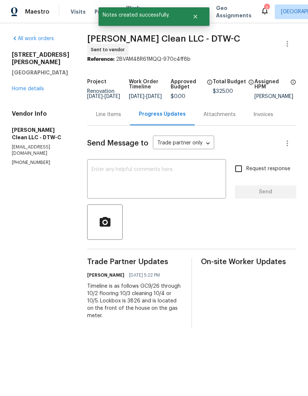
click at [138, 174] on textarea at bounding box center [156, 180] width 130 height 26
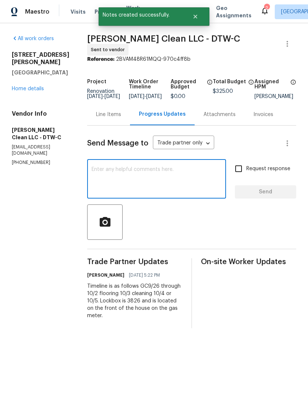
click at [27, 86] on link "Home details" at bounding box center [28, 88] width 32 height 5
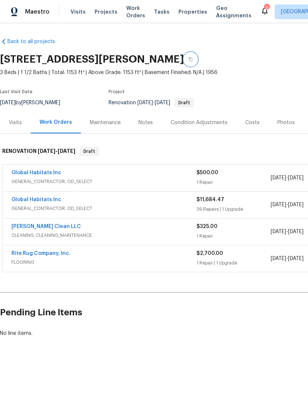
click at [197, 62] on button "button" at bounding box center [190, 59] width 13 height 13
click at [197, 58] on button "button" at bounding box center [190, 59] width 13 height 13
click at [148, 121] on div "Notes" at bounding box center [145, 122] width 14 height 7
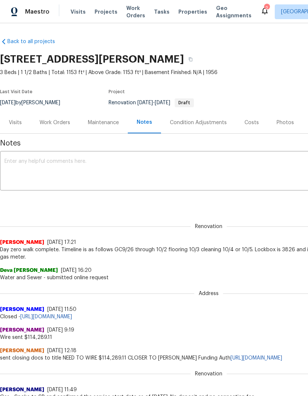
click at [197, 117] on div "Condition Adjustments" at bounding box center [198, 123] width 74 height 22
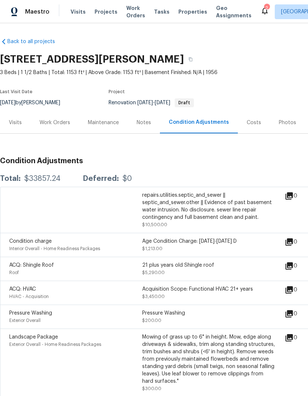
click at [144, 120] on div "Notes" at bounding box center [143, 122] width 14 height 7
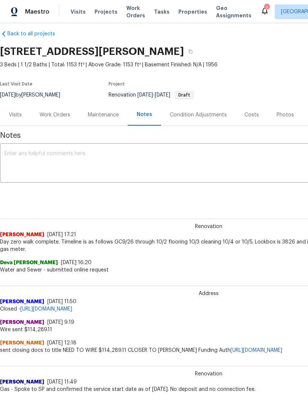
scroll to position [8, 0]
click at [217, 114] on div "Condition Adjustments" at bounding box center [198, 114] width 57 height 7
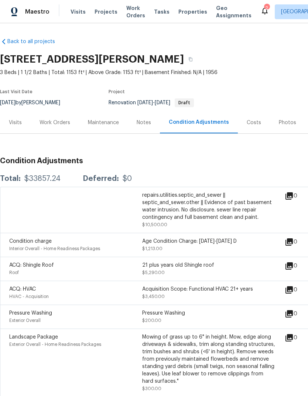
click at [59, 121] on div "Work Orders" at bounding box center [54, 122] width 31 height 7
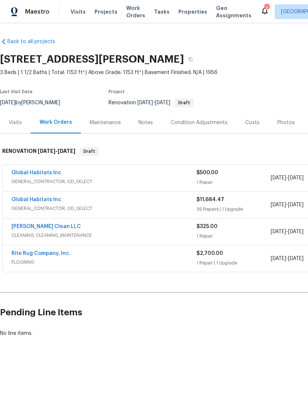
click at [50, 201] on link "Global Habitats Inc" at bounding box center [36, 199] width 50 height 5
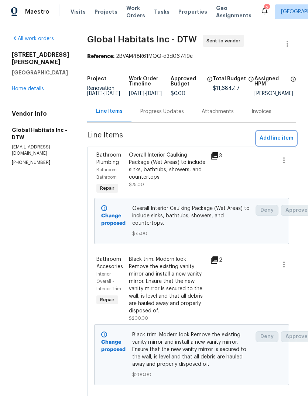
click at [285, 143] on span "Add line item" at bounding box center [276, 138] width 34 height 9
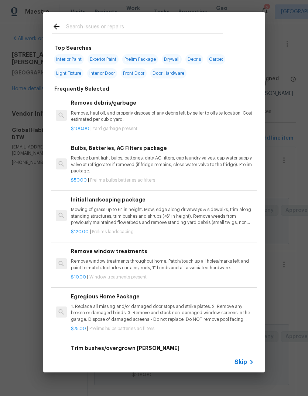
click at [153, 22] on input "text" at bounding box center [144, 27] width 156 height 11
type input "Attic"
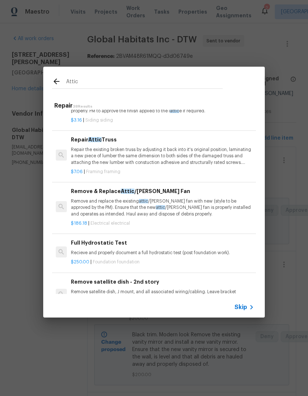
scroll to position [83, 0]
click at [170, 158] on p "Repair the existing broken truss by adjusting it back into it's original positi…" at bounding box center [162, 156] width 183 height 19
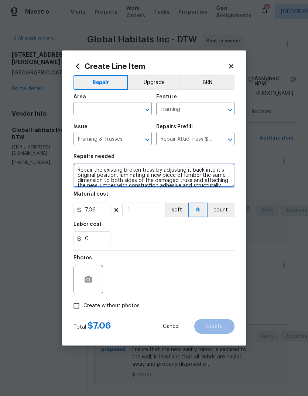
click at [149, 178] on textarea "Repair the existing broken truss by adjusting it back into it's original positi…" at bounding box center [153, 176] width 161 height 24
click at [148, 178] on textarea "Repair the existing broken truss by adjusting it back into it's original positi…" at bounding box center [153, 176] width 161 height 24
click at [160, 173] on textarea "Repair the existing broken truss by adjusting it back into it's original positi…" at bounding box center [153, 176] width 161 height 24
click at [171, 170] on textarea "Repair the existing broken truss by adjusting it back into it's original positi…" at bounding box center [153, 176] width 161 height 24
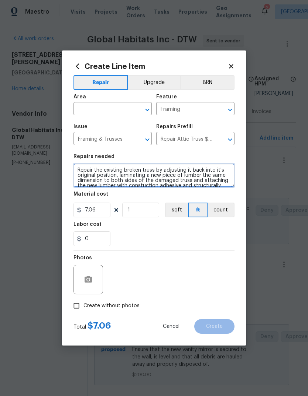
click at [171, 170] on textarea "Repair the existing broken truss by adjusting it back into it's original positi…" at bounding box center [153, 176] width 161 height 24
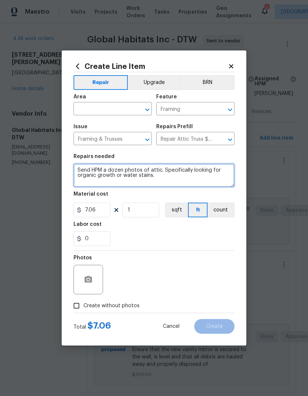
type textarea "Send HPM a dozen photos of attic. Specifically looking for organic growth or wa…"
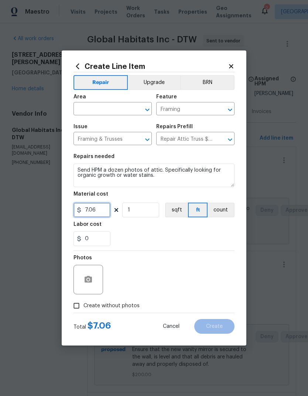
click at [96, 204] on input "7.06" at bounding box center [91, 210] width 37 height 15
click at [94, 202] on figure "Material cost 7.06 1 sqft ft count" at bounding box center [153, 205] width 161 height 26
click at [97, 211] on input "7.06" at bounding box center [91, 210] width 37 height 15
click at [98, 211] on input "7.06" at bounding box center [91, 210] width 37 height 15
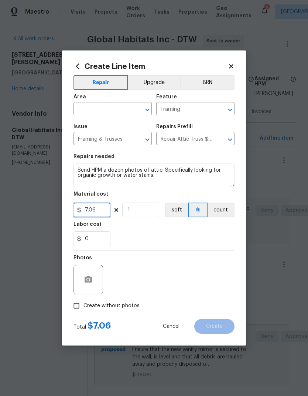
click at [96, 211] on input "7.06" at bounding box center [91, 210] width 37 height 15
click at [98, 209] on input "7.06" at bounding box center [91, 210] width 37 height 15
type input "50"
click at [206, 227] on div "Labor cost" at bounding box center [153, 227] width 161 height 10
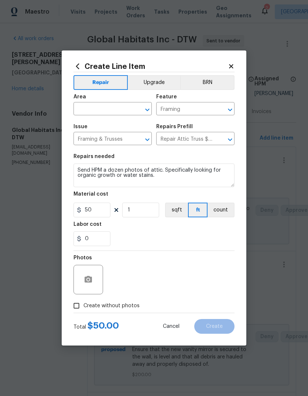
click at [120, 312] on label "Create without photos" at bounding box center [104, 306] width 70 height 14
click at [83, 312] on input "Create without photos" at bounding box center [76, 306] width 14 height 14
click at [124, 308] on span "Create without photos" at bounding box center [111, 306] width 56 height 8
click at [83, 308] on input "Create without photos" at bounding box center [76, 306] width 14 height 14
checkbox input "false"
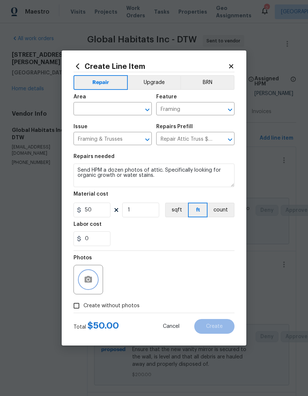
click at [93, 284] on button "button" at bounding box center [88, 280] width 18 height 18
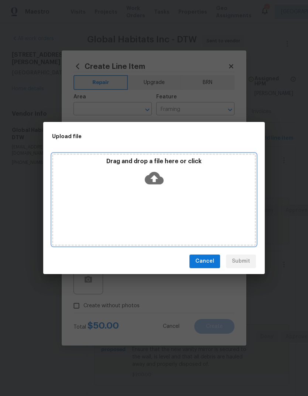
click at [204, 166] on div "Drag and drop a file here or click" at bounding box center [153, 174] width 201 height 32
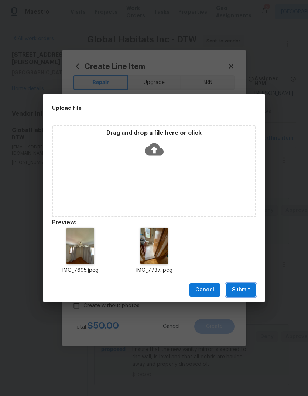
click at [239, 287] on span "Submit" at bounding box center [241, 290] width 18 height 9
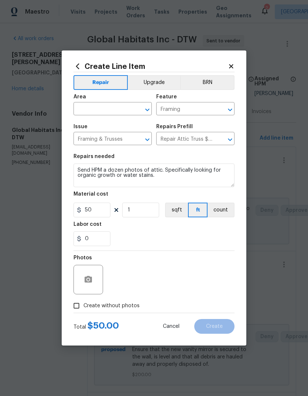
click at [108, 108] on input "text" at bounding box center [102, 109] width 58 height 11
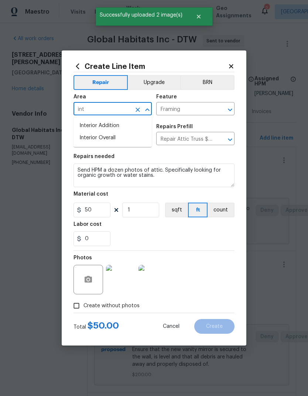
click at [120, 136] on li "Interior Overall" at bounding box center [112, 138] width 78 height 12
type input "Interior Overall"
click at [173, 224] on div "Labor cost" at bounding box center [153, 227] width 161 height 10
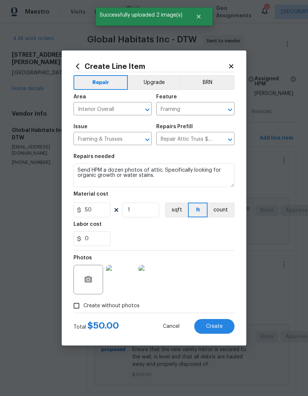
click at [223, 329] on button "Create" at bounding box center [214, 326] width 40 height 15
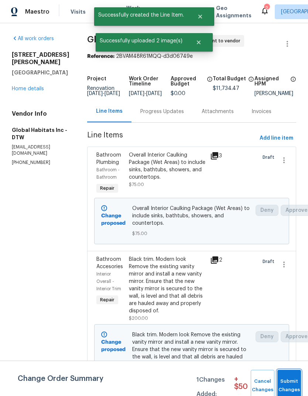
click at [289, 378] on span "Submit Changes" at bounding box center [289, 386] width 16 height 17
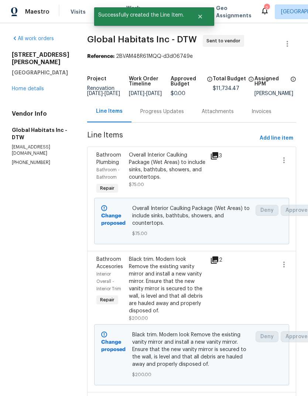
click at [37, 84] on div "23785 Wilmot Ave Eastpointe, MI 48021 Home details" at bounding box center [41, 71] width 58 height 41
click at [32, 89] on link "Home details" at bounding box center [28, 88] width 32 height 5
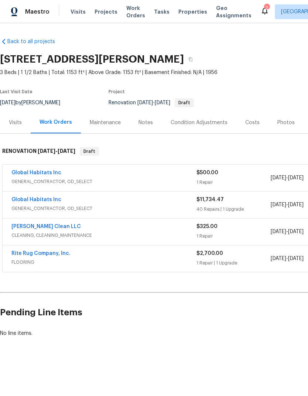
click at [42, 199] on link "Global Habitats Inc" at bounding box center [36, 199] width 50 height 5
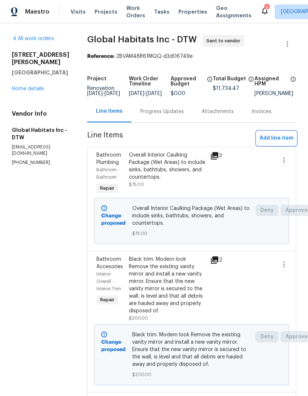
click at [282, 143] on span "Add line item" at bounding box center [276, 138] width 34 height 9
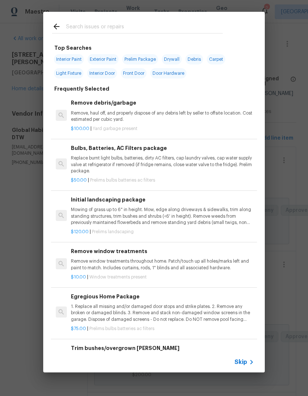
click at [152, 12] on div at bounding box center [137, 26] width 188 height 29
click at [159, 27] on input "text" at bounding box center [144, 27] width 156 height 11
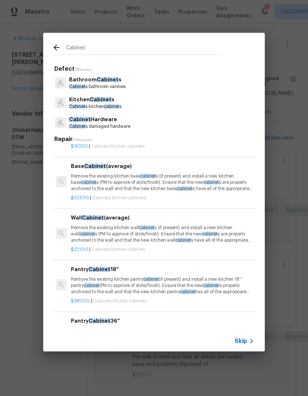
scroll to position [240, 0]
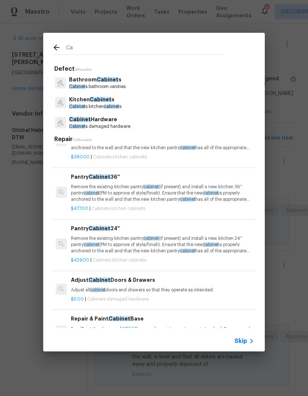
type input "C"
type input "Knobs"
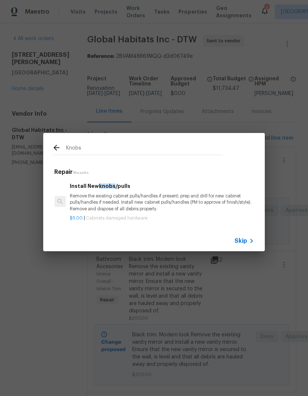
scroll to position [0, 1]
click at [166, 195] on p "Remove the existing cabinet pulls/handles if present; prep and drill for new ca…" at bounding box center [161, 202] width 183 height 19
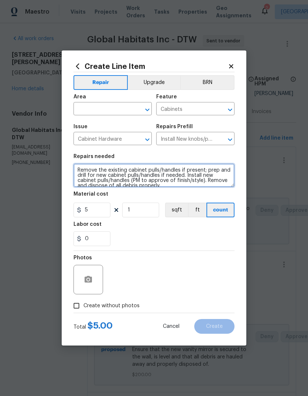
click at [153, 176] on textarea "Remove the existing cabinet pulls/handles if present; prep and drill for new ca…" at bounding box center [153, 176] width 161 height 24
click at [153, 175] on textarea "Remove the existing cabinet pulls/handles if present; prep and drill for new ca…" at bounding box center [153, 176] width 161 height 24
click at [160, 178] on textarea "Remove the existing cabinet pulls/handles if present; prep and drill for new ca…" at bounding box center [153, 176] width 161 height 24
click at [169, 177] on textarea "Remove the existing cabinet pulls/handles if present; prep and drill for new ca…" at bounding box center [153, 176] width 161 height 24
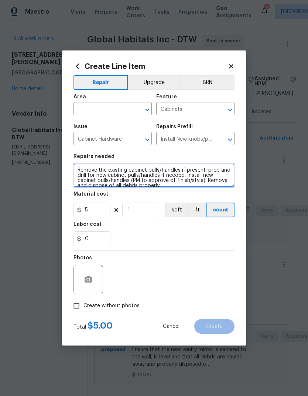
click at [169, 177] on textarea "Remove the existing cabinet pulls/handles if present; prep and drill for new ca…" at bounding box center [153, 176] width 161 height 24
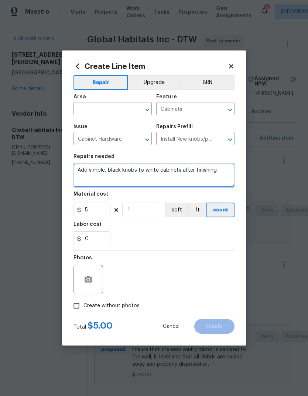
type textarea "Add simple, black knobs to white cabinets after finishing"
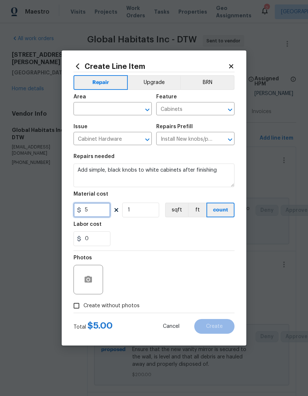
click at [97, 210] on input "5" at bounding box center [91, 210] width 37 height 15
type input "100"
click at [192, 233] on div "0" at bounding box center [153, 239] width 161 height 15
click at [161, 83] on button "Upgrade" at bounding box center [154, 82] width 53 height 15
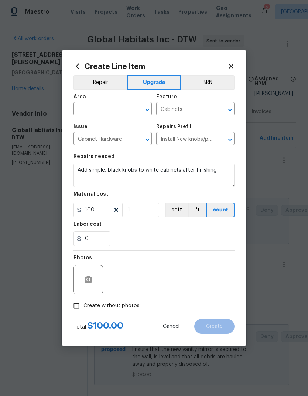
click at [129, 110] on input "text" at bounding box center [102, 109] width 58 height 11
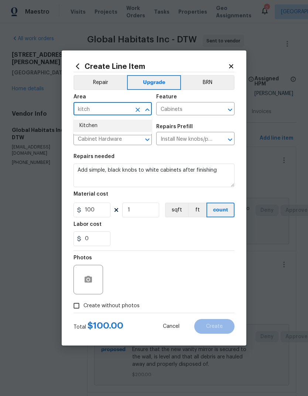
click at [108, 131] on li "Kitchen" at bounding box center [112, 126] width 78 height 12
type input "Kitchen"
click at [177, 234] on div "0" at bounding box center [153, 239] width 161 height 15
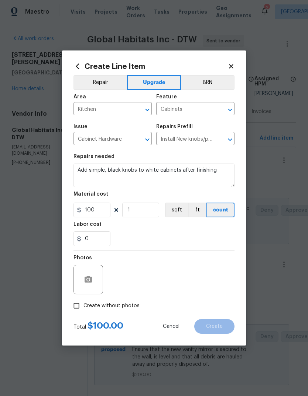
click at [125, 305] on span "Create without photos" at bounding box center [111, 306] width 56 height 8
click at [83, 305] on input "Create without photos" at bounding box center [76, 306] width 14 height 14
click at [130, 306] on span "Create without photos" at bounding box center [111, 306] width 56 height 8
click at [83, 306] on input "Create without photos" at bounding box center [76, 306] width 14 height 14
checkbox input "false"
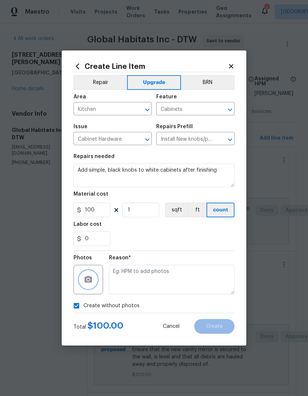
click at [90, 284] on icon "button" at bounding box center [88, 279] width 9 height 9
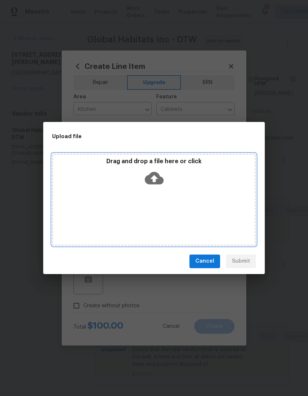
click at [215, 160] on p "Drag and drop a file here or click" at bounding box center [153, 162] width 201 height 8
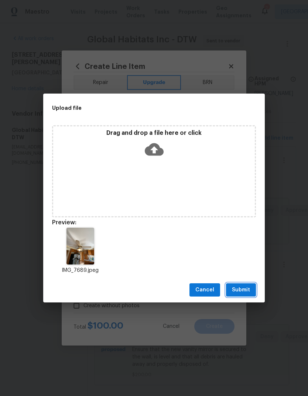
click at [247, 289] on span "Submit" at bounding box center [241, 290] width 18 height 9
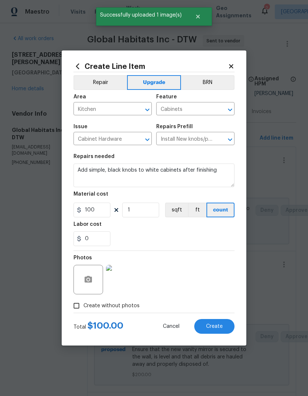
click at [211, 324] on button "Create" at bounding box center [214, 326] width 40 height 15
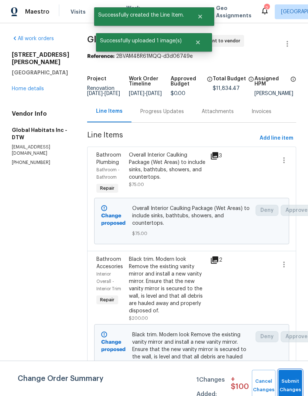
click at [288, 384] on button "Submit Changes" at bounding box center [290, 386] width 24 height 32
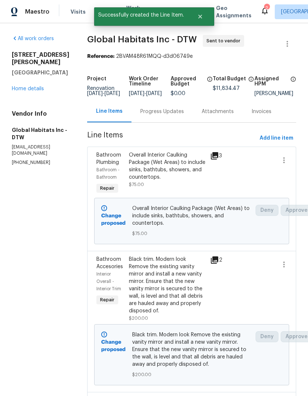
click at [41, 96] on div "All work orders 23785 Wilmot Ave Eastpointe, MI 48021 Home details Vendor Info …" at bounding box center [41, 100] width 58 height 131
click at [19, 101] on div "All work orders 23785 Wilmot Ave Eastpointe, MI 48021 Home details Vendor Info …" at bounding box center [41, 100] width 58 height 131
click at [19, 100] on div "All work orders 23785 Wilmot Ave Eastpointe, MI 48021 Home details Vendor Info …" at bounding box center [41, 100] width 58 height 131
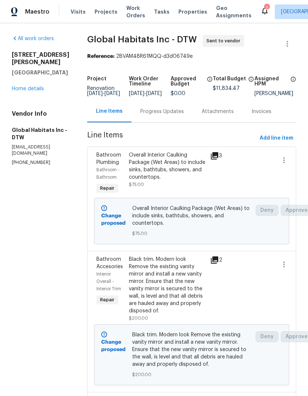
click at [36, 89] on link "Home details" at bounding box center [28, 88] width 32 height 5
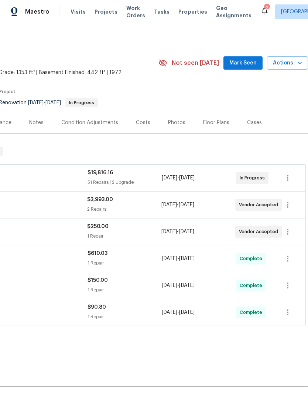
scroll to position [0, 109]
click at [289, 180] on icon "button" at bounding box center [287, 178] width 9 height 9
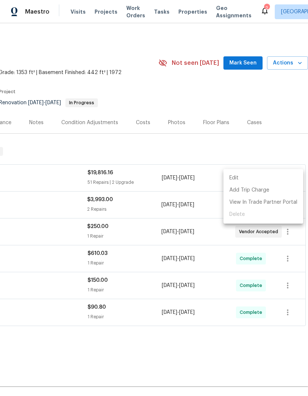
click at [268, 179] on li "Edit" at bounding box center [263, 178] width 80 height 12
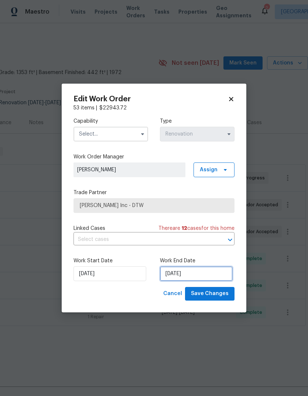
click at [189, 278] on input "[DATE]" at bounding box center [196, 274] width 73 height 15
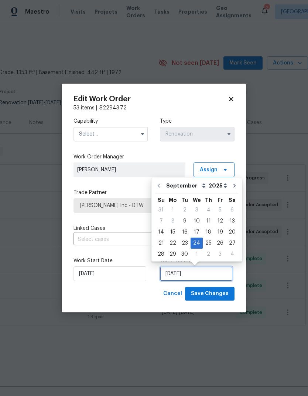
scroll to position [6, 0]
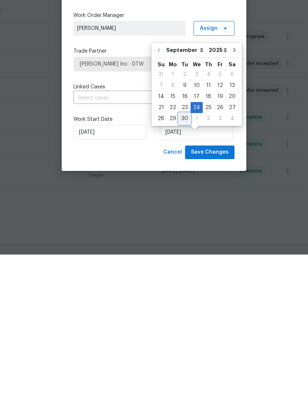
click at [183, 255] on div "30" at bounding box center [184, 260] width 12 height 10
type input "9/30/2025"
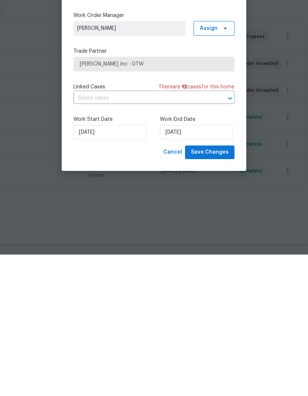
scroll to position [28, 0]
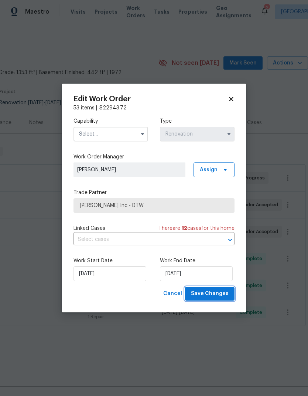
click at [215, 295] on span "Save Changes" at bounding box center [210, 293] width 38 height 9
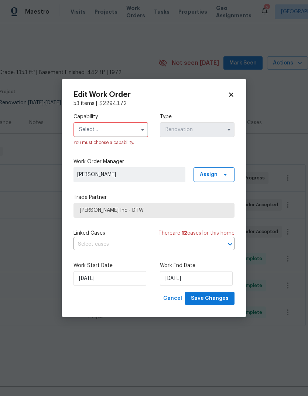
click at [118, 136] on input "text" at bounding box center [110, 129] width 74 height 15
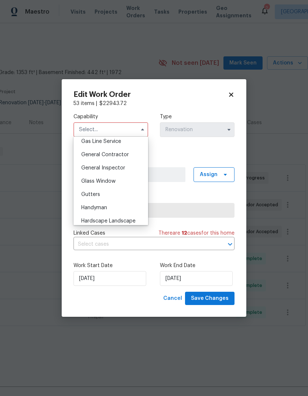
scroll to position [334, 0]
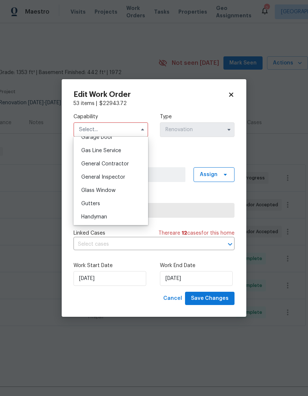
click at [121, 164] on span "General Contractor" at bounding box center [105, 164] width 48 height 5
type input "General Contractor"
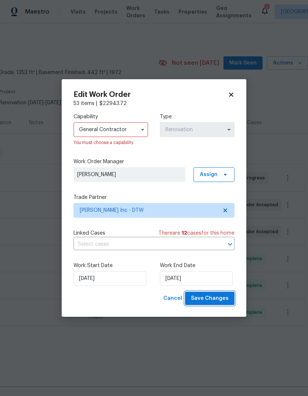
click at [218, 293] on button "Save Changes" at bounding box center [209, 299] width 49 height 14
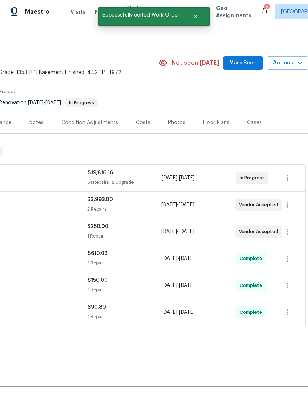
scroll to position [0, 109]
click at [285, 228] on icon "button" at bounding box center [287, 232] width 9 height 9
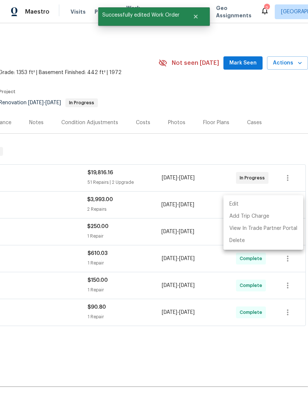
click at [269, 207] on li "Edit" at bounding box center [263, 204] width 80 height 12
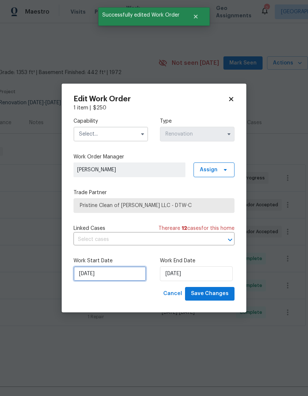
click at [121, 277] on input "[DATE]" at bounding box center [109, 274] width 73 height 15
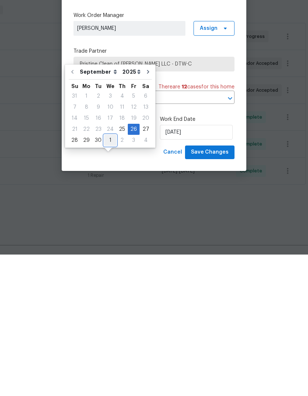
click at [108, 277] on div "1" at bounding box center [110, 282] width 12 height 10
type input "10/1/2025"
select select "9"
type input "10/1/2025"
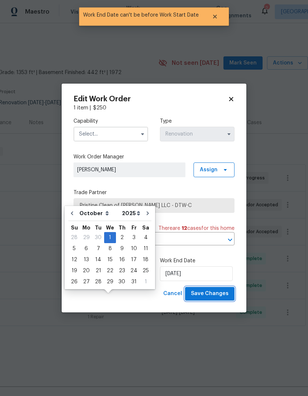
click at [214, 297] on span "Save Changes" at bounding box center [210, 293] width 38 height 9
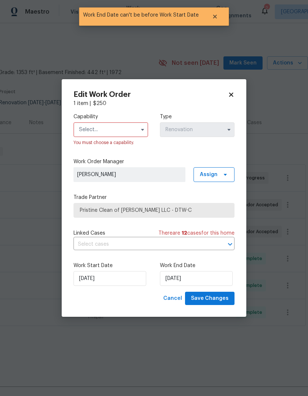
click at [135, 130] on input "text" at bounding box center [110, 129] width 74 height 15
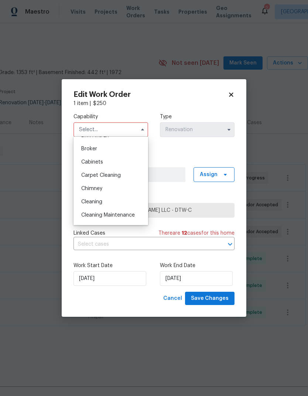
scroll to position [50, 0]
click at [111, 202] on div "Cleaning" at bounding box center [110, 201] width 71 height 13
type input "Cleaning"
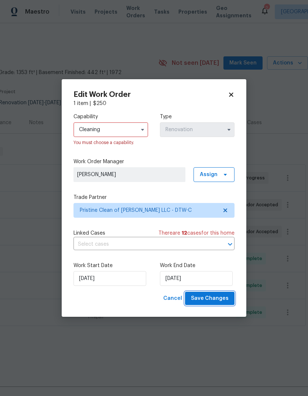
click at [208, 302] on span "Save Changes" at bounding box center [210, 298] width 38 height 9
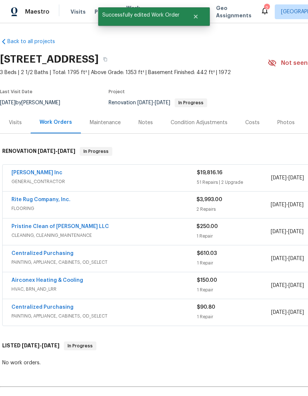
scroll to position [0, 0]
click at [63, 224] on link "Pristine Clean of Troy LLC" at bounding box center [59, 226] width 97 height 5
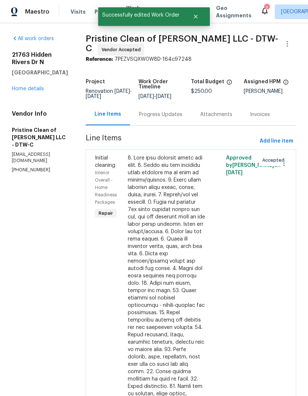
click at [177, 114] on div "Progress Updates" at bounding box center [160, 115] width 61 height 22
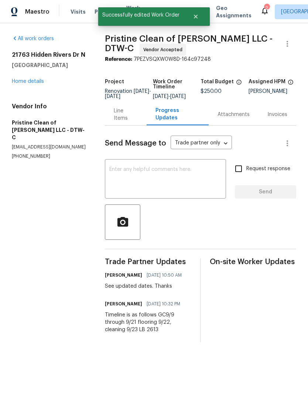
click at [149, 199] on div "x ​" at bounding box center [165, 180] width 121 height 38
click at [159, 180] on textarea at bounding box center [165, 180] width 112 height 26
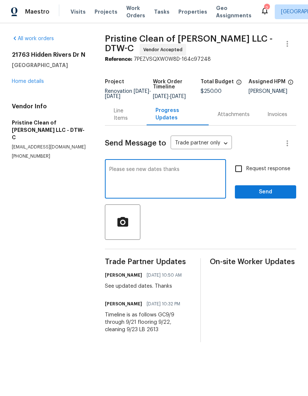
type textarea "Please see new dates thanks"
click at [277, 197] on span "Send" at bounding box center [264, 192] width 49 height 9
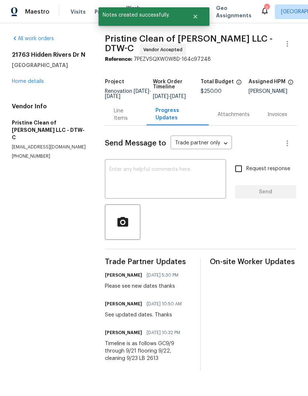
click at [35, 80] on link "Home details" at bounding box center [28, 81] width 32 height 5
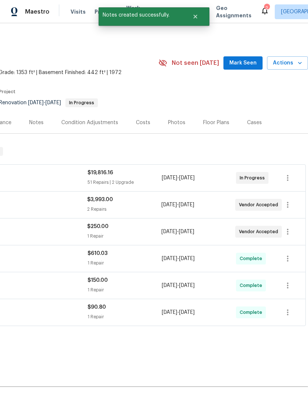
scroll to position [0, 109]
click at [291, 62] on span "Actions" at bounding box center [287, 63] width 29 height 9
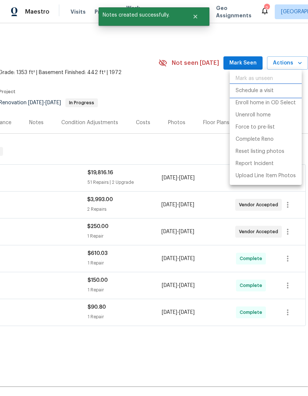
click at [266, 89] on p "Schedule a visit" at bounding box center [254, 91] width 38 height 8
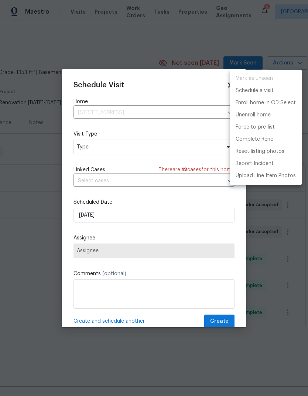
click at [141, 156] on div at bounding box center [154, 198] width 308 height 396
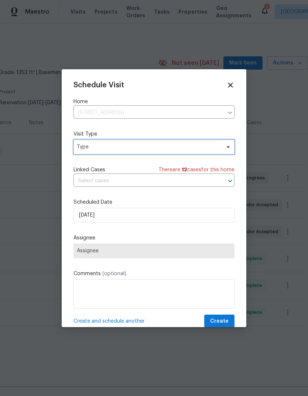
click at [202, 145] on span "Type" at bounding box center [148, 146] width 143 height 7
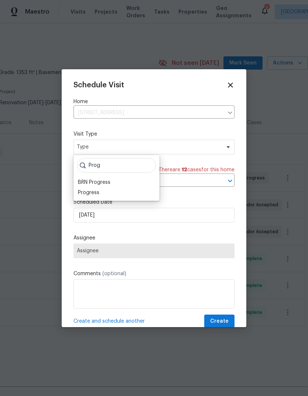
type input "Prog"
click at [106, 194] on div "Progress" at bounding box center [116, 193] width 81 height 10
click at [98, 191] on div "Progress" at bounding box center [88, 192] width 21 height 7
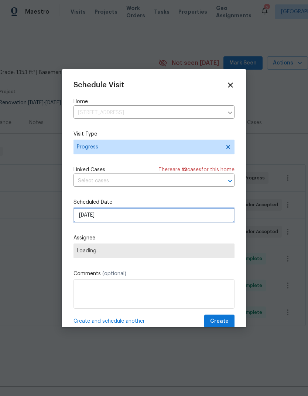
click at [105, 216] on input "[DATE]" at bounding box center [153, 215] width 161 height 15
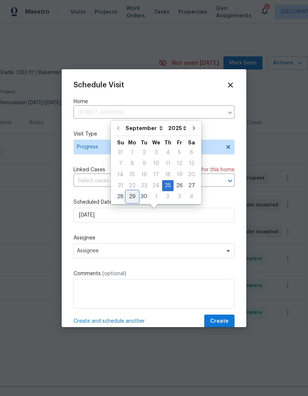
click at [130, 195] on div "29" at bounding box center [132, 197] width 12 height 10
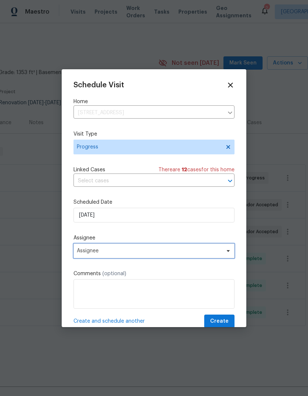
click at [203, 256] on span "Assignee" at bounding box center [153, 251] width 161 height 15
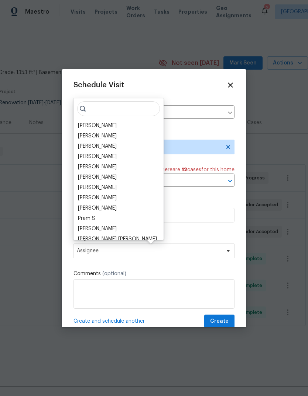
click at [109, 124] on div "[PERSON_NAME]" at bounding box center [97, 125] width 39 height 7
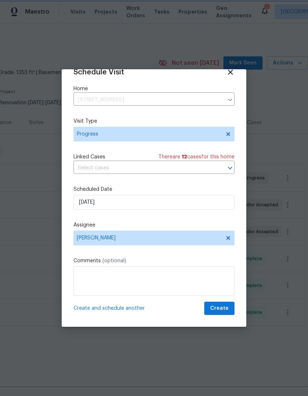
scroll to position [14, 0]
click at [127, 309] on span "Create and schedule another" at bounding box center [108, 308] width 71 height 7
click at [131, 199] on input "9/29/2025" at bounding box center [153, 202] width 161 height 15
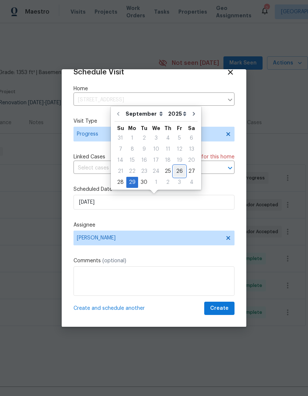
click at [176, 172] on div "26" at bounding box center [179, 171] width 12 height 10
type input "[DATE]"
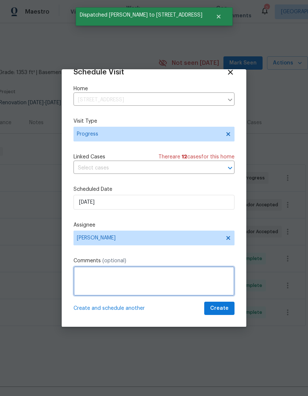
click at [161, 275] on textarea at bounding box center [153, 282] width 161 height 30
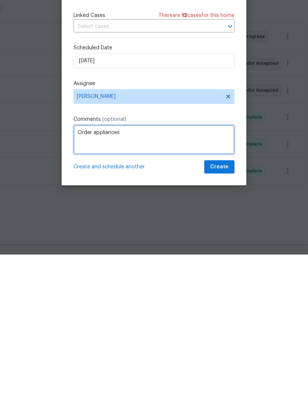
type textarea "Order appliances"
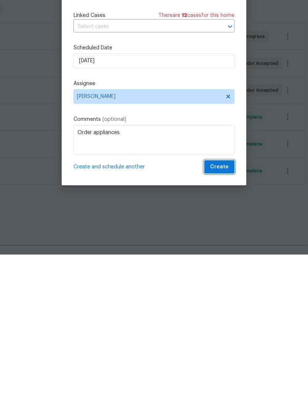
click at [223, 304] on span "Create" at bounding box center [219, 308] width 18 height 9
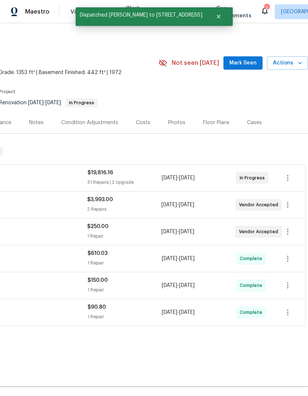
click at [243, 59] on span "Mark Seen" at bounding box center [242, 63] width 27 height 9
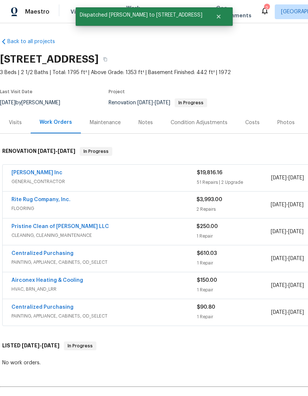
scroll to position [0, 0]
click at [229, 15] on button "Close" at bounding box center [218, 16] width 24 height 15
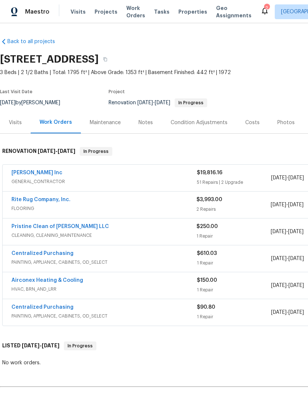
click at [181, 12] on span "Properties" at bounding box center [192, 11] width 29 height 7
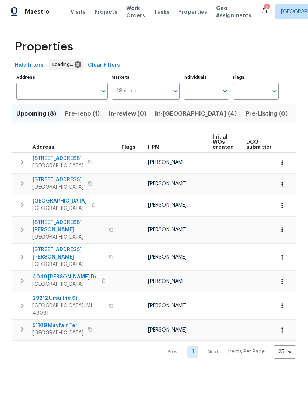
click at [168, 114] on span "In-[GEOGRAPHIC_DATA] (4)" at bounding box center [195, 114] width 81 height 10
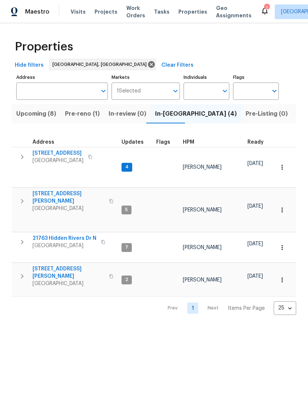
click at [66, 152] on span "[STREET_ADDRESS]" at bounding box center [57, 153] width 51 height 7
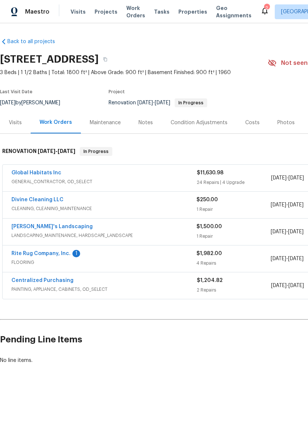
click at [65, 252] on link "Rite Rug Company, Inc." at bounding box center [40, 253] width 59 height 5
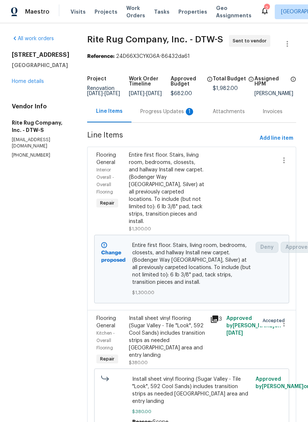
click at [170, 115] on div "Progress Updates 1" at bounding box center [167, 111] width 55 height 7
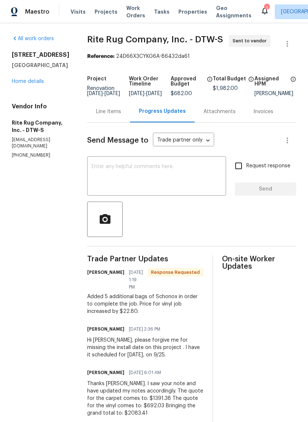
click at [121, 115] on div "Line Items" at bounding box center [108, 111] width 25 height 7
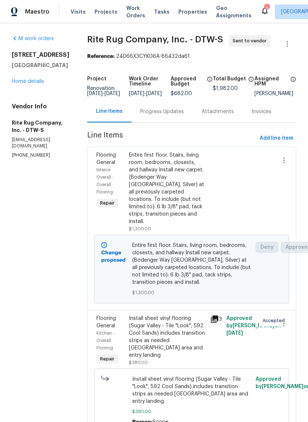
click at [34, 81] on link "Home details" at bounding box center [28, 81] width 32 height 5
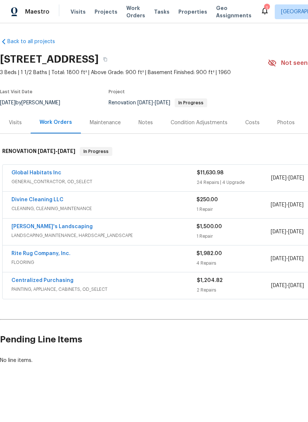
click at [38, 175] on link "Global Habitats Inc" at bounding box center [36, 172] width 50 height 5
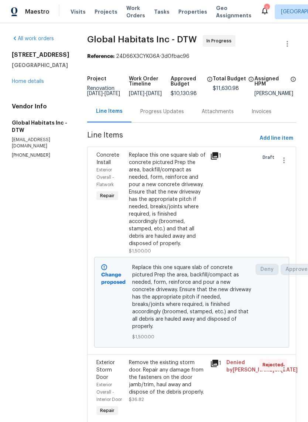
click at [166, 201] on div "Replace this one square slab of concrete pictured Prep the area, backfill/compa…" at bounding box center [167, 200] width 77 height 96
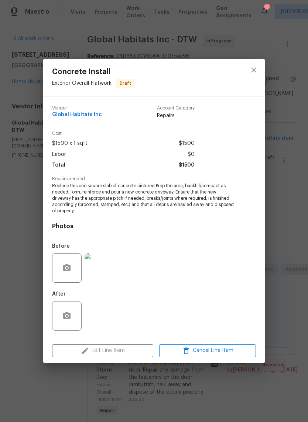
click at [128, 355] on div "Edit Line Item Cancel Line Item" at bounding box center [153, 351] width 221 height 25
click at [133, 350] on div "Edit Line Item Cancel Line Item" at bounding box center [153, 351] width 221 height 25
click at [251, 71] on icon "close" at bounding box center [253, 70] width 9 height 9
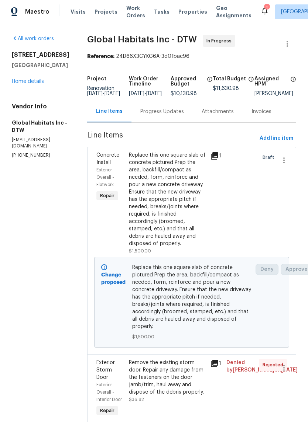
click at [31, 84] on link "Home details" at bounding box center [28, 81] width 32 height 5
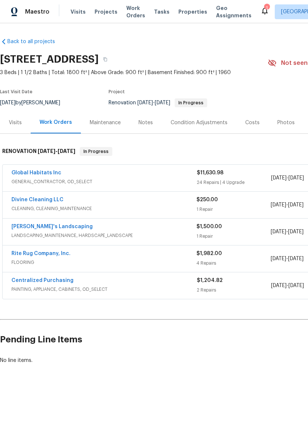
click at [150, 116] on div "Notes" at bounding box center [145, 123] width 32 height 22
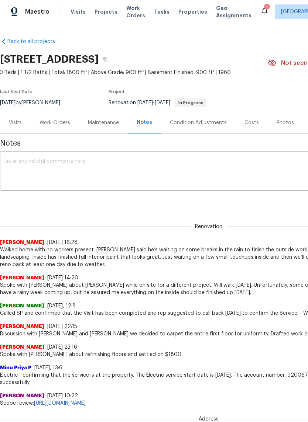
click at [119, 177] on textarea at bounding box center [208, 172] width 408 height 26
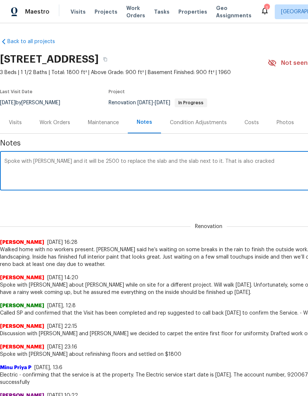
type textarea "Spoke with John and it will be 2500 to replace the slab and the slab next to it…"
click at [253, 225] on div "Renovation Dominic Herron 9/23/25, 16:28 Walked home with no workers present. J…" at bounding box center [208, 242] width 417 height 54
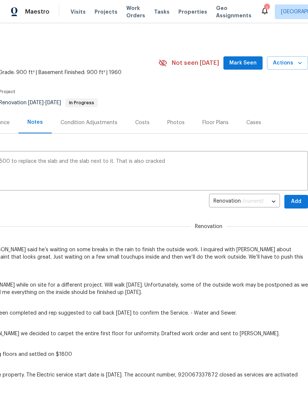
scroll to position [0, 109]
click at [298, 203] on span "Add" at bounding box center [296, 201] width 12 height 9
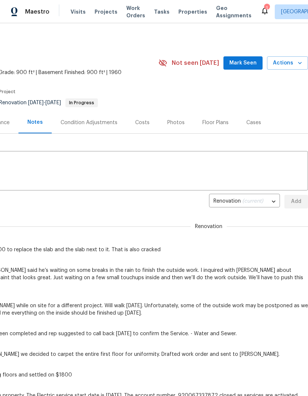
click at [237, 62] on span "Mark Seen" at bounding box center [242, 63] width 27 height 9
click at [183, 13] on span "Properties" at bounding box center [192, 11] width 29 height 7
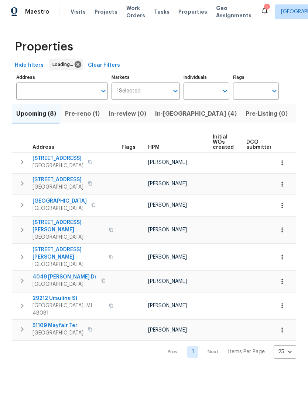
click at [176, 111] on span "In-[GEOGRAPHIC_DATA] (4)" at bounding box center [195, 114] width 81 height 10
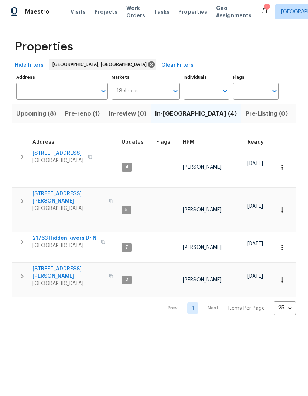
click at [67, 266] on span "[STREET_ADDRESS][PERSON_NAME]" at bounding box center [68, 273] width 72 height 15
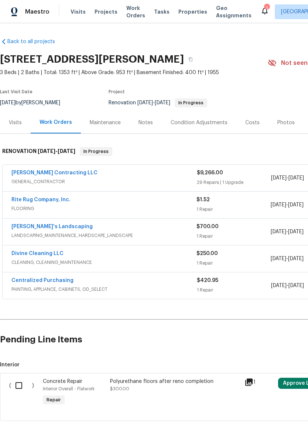
click at [136, 122] on div "Notes" at bounding box center [145, 123] width 32 height 22
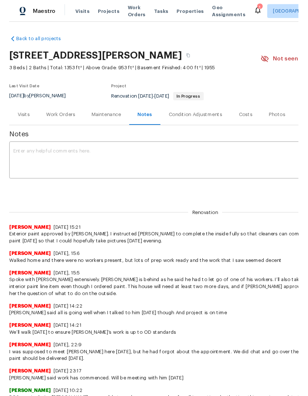
scroll to position [0, 0]
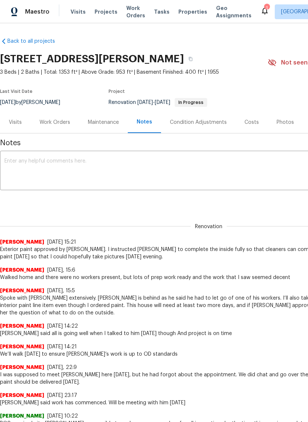
click at [186, 177] on textarea at bounding box center [208, 172] width 408 height 26
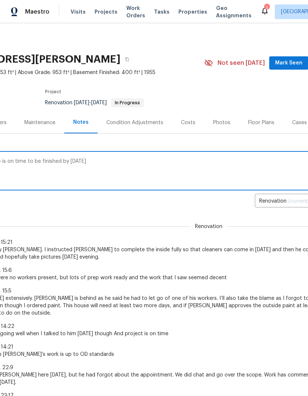
scroll to position [0, 67]
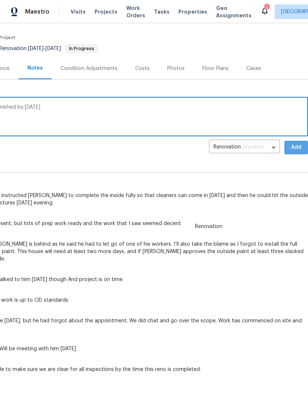
type textarea "[PERSON_NAME] said job is on time to be finished by [DATE]"
click at [295, 142] on button "Add" at bounding box center [296, 148] width 24 height 14
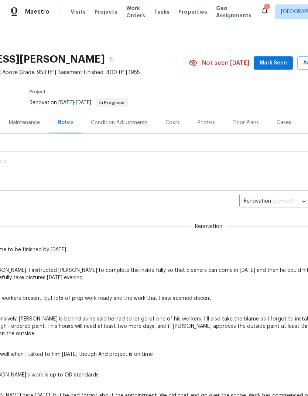
scroll to position [0, 79]
click at [282, 57] on button "Mark Seen" at bounding box center [272, 63] width 39 height 14
click at [188, 9] on span "Properties" at bounding box center [192, 11] width 29 height 7
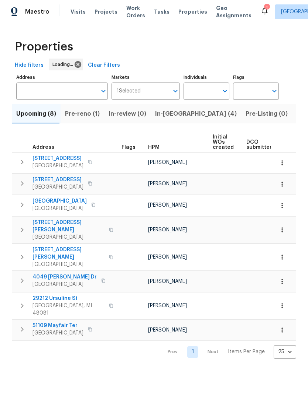
click at [175, 117] on span "In-[GEOGRAPHIC_DATA] (4)" at bounding box center [195, 114] width 81 height 10
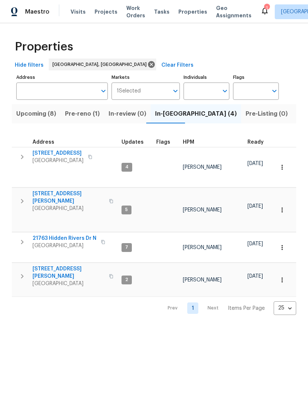
click at [253, 2] on div "Maestro Visits Projects Work Orders Tasks Properties Geo Assignments 1 [GEOGRAP…" at bounding box center [154, 11] width 308 height 23
click at [261, 10] on icon at bounding box center [264, 10] width 6 height 7
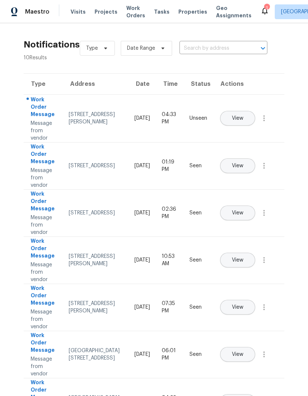
click at [180, 15] on span "Properties" at bounding box center [192, 11] width 29 height 7
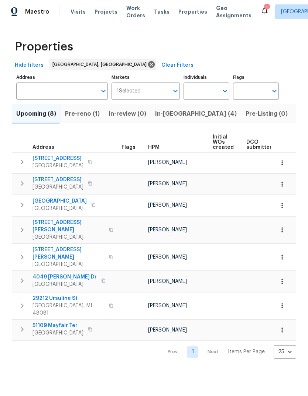
click at [90, 117] on span "Pre-reno (1)" at bounding box center [82, 114] width 35 height 10
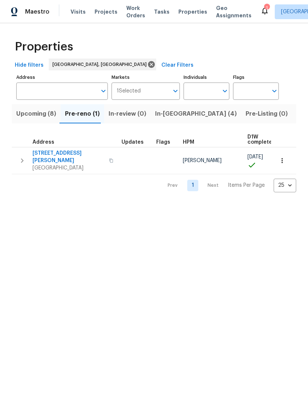
click at [36, 112] on span "Upcoming (8)" at bounding box center [36, 114] width 40 height 10
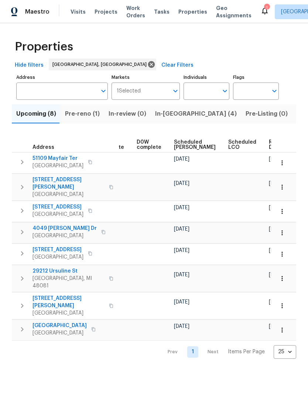
scroll to position [0, 185]
click at [179, 145] on span "Scheduled [PERSON_NAME]" at bounding box center [195, 145] width 42 height 10
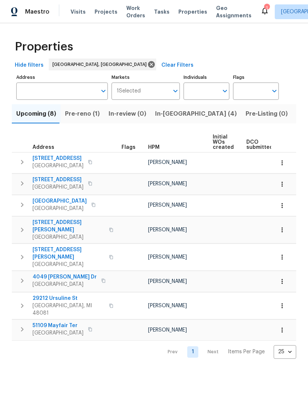
click at [296, 115] on span "Listed (12)" at bounding box center [311, 114] width 30 height 10
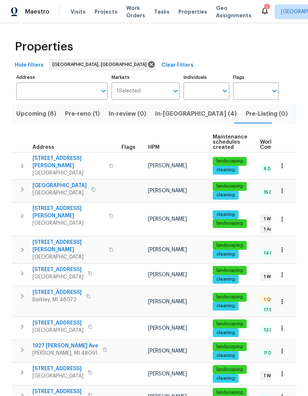
click at [177, 118] on span "In-[GEOGRAPHIC_DATA] (4)" at bounding box center [195, 114] width 81 height 10
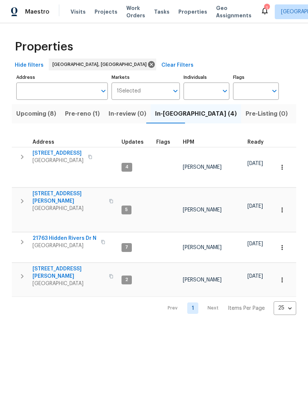
click at [126, 10] on span "Work Orders" at bounding box center [135, 11] width 19 height 15
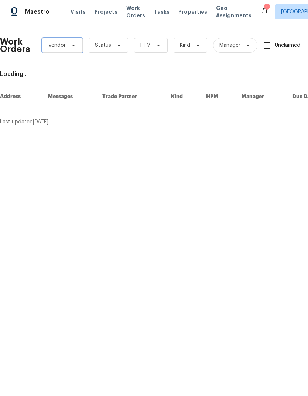
click at [64, 46] on span "Vendor" at bounding box center [56, 45] width 17 height 7
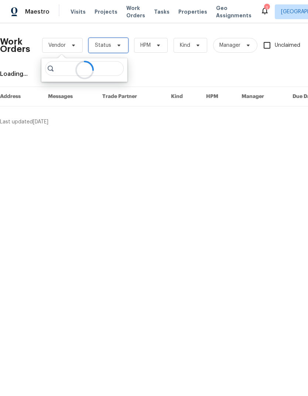
click at [119, 41] on span "Status" at bounding box center [108, 45] width 39 height 15
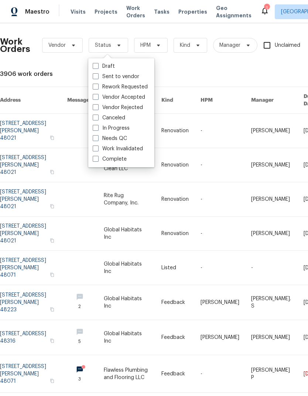
click at [121, 138] on label "Needs QC" at bounding box center [110, 138] width 34 height 7
click at [97, 138] on input "Needs QC" at bounding box center [95, 137] width 5 height 5
checkbox input "true"
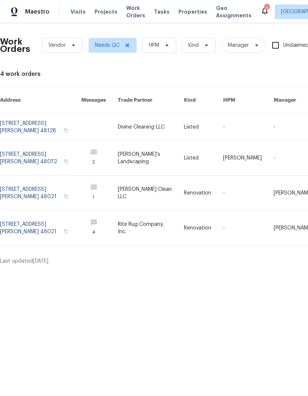
click at [56, 116] on link at bounding box center [40, 127] width 81 height 27
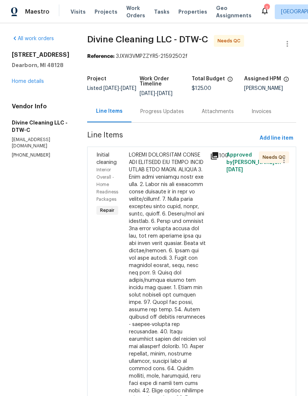
click at [223, 156] on div "100" at bounding box center [216, 339] width 16 height 381
click at [214, 157] on icon at bounding box center [214, 156] width 9 height 9
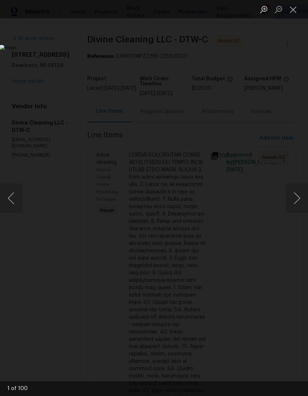
click at [298, 198] on button "Next image" at bounding box center [296, 199] width 22 height 30
click at [297, 200] on button "Next image" at bounding box center [296, 199] width 22 height 30
click at [297, 201] on button "Next image" at bounding box center [296, 199] width 22 height 30
click at [297, 200] on button "Next image" at bounding box center [296, 199] width 22 height 30
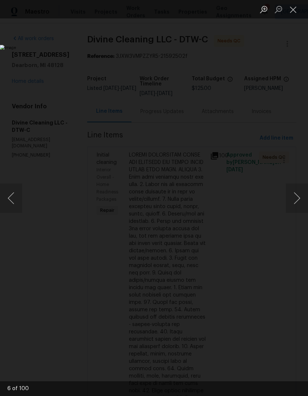
click at [297, 201] on button "Next image" at bounding box center [296, 199] width 22 height 30
click at [298, 202] on button "Next image" at bounding box center [296, 199] width 22 height 30
click at [296, 202] on button "Next image" at bounding box center [296, 199] width 22 height 30
click at [291, 5] on button "Close lightbox" at bounding box center [292, 9] width 15 height 13
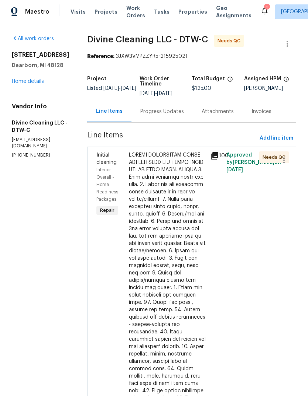
click at [174, 199] on div at bounding box center [167, 336] width 77 height 369
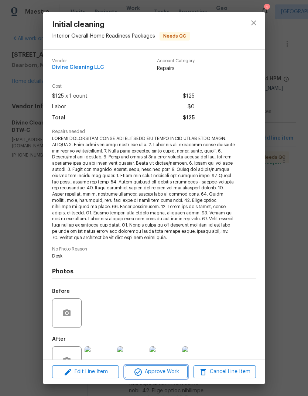
click at [170, 372] on span "Approve Work" at bounding box center [156, 372] width 58 height 9
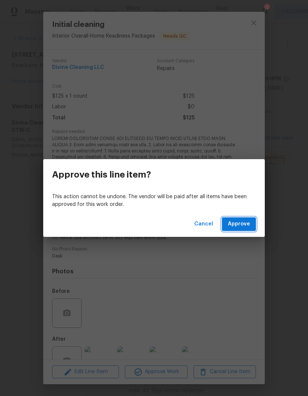
click at [243, 230] on button "Approve" at bounding box center [239, 225] width 34 height 14
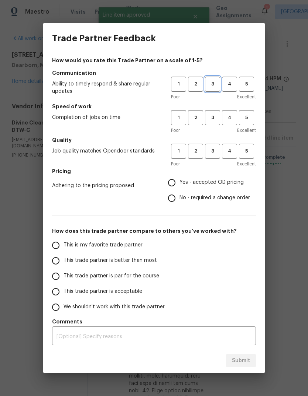
click at [214, 87] on span "3" at bounding box center [212, 84] width 14 height 8
click at [211, 119] on span "3" at bounding box center [212, 118] width 14 height 8
click at [211, 156] on button "3" at bounding box center [212, 151] width 15 height 15
click at [204, 185] on span "Yes - accepted OD pricing" at bounding box center [211, 183] width 64 height 8
click at [179, 185] on input "Yes - accepted OD pricing" at bounding box center [171, 182] width 15 height 15
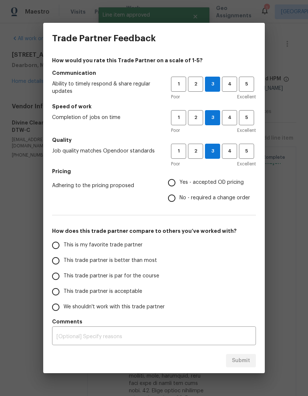
radio input "true"
click at [119, 280] on span "This trade partner is par for the course" at bounding box center [111, 277] width 96 height 8
click at [63, 280] on input "This trade partner is par for the course" at bounding box center [55, 276] width 15 height 15
click at [244, 353] on div "Submit" at bounding box center [153, 360] width 221 height 25
click at [242, 351] on div "Submit" at bounding box center [153, 360] width 221 height 25
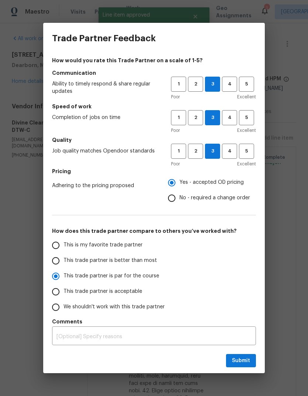
click at [242, 351] on div "Submit" at bounding box center [153, 360] width 221 height 25
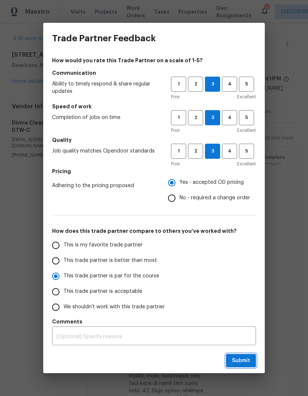
click at [241, 363] on span "Submit" at bounding box center [241, 361] width 18 height 9
radio input "true"
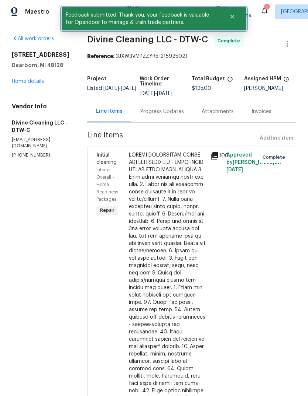
click at [231, 18] on icon "Close" at bounding box center [232, 17] width 6 height 6
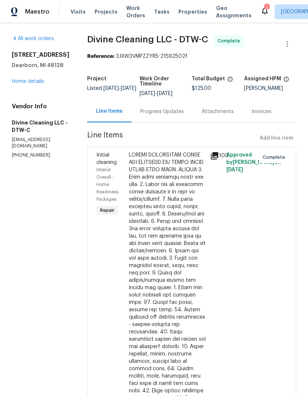
click at [128, 9] on span "Work Orders" at bounding box center [135, 11] width 19 height 15
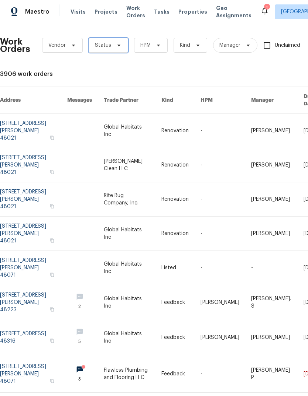
click at [116, 45] on icon at bounding box center [119, 45] width 6 height 6
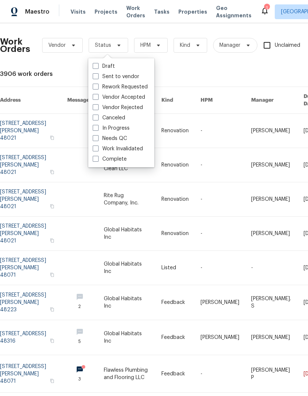
click at [115, 141] on label "Needs QC" at bounding box center [110, 138] width 34 height 7
click at [97, 140] on input "Needs QC" at bounding box center [95, 137] width 5 height 5
checkbox input "true"
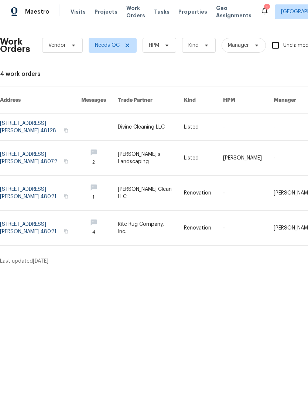
click at [56, 149] on link at bounding box center [40, 158] width 81 height 35
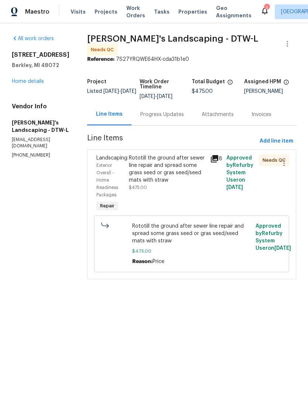
click at [176, 174] on div "Rototill the ground after sewer line repair and spread some grass seed or gras …" at bounding box center [167, 170] width 77 height 30
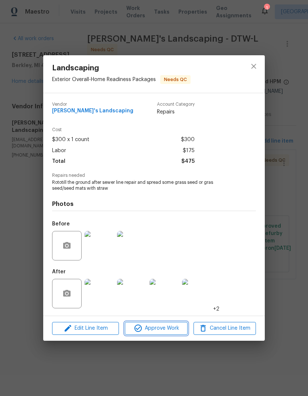
click at [176, 335] on button "Approve Work" at bounding box center [156, 328] width 62 height 13
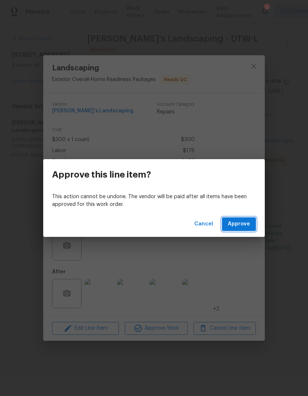
click at [243, 221] on span "Approve" at bounding box center [239, 224] width 22 height 9
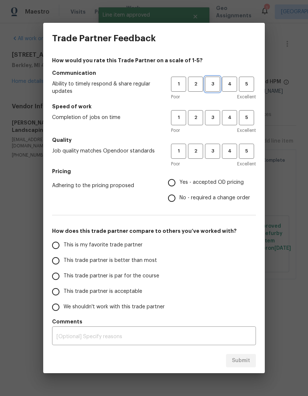
click at [214, 82] on span "3" at bounding box center [212, 84] width 14 height 8
click at [214, 117] on span "3" at bounding box center [212, 118] width 14 height 8
click at [211, 148] on span "3" at bounding box center [212, 151] width 14 height 8
click at [201, 182] on span "Yes - accepted OD pricing" at bounding box center [211, 183] width 64 height 8
click at [179, 182] on input "Yes - accepted OD pricing" at bounding box center [171, 182] width 15 height 15
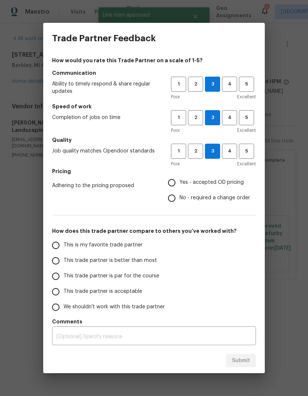
radio input "true"
click at [123, 277] on span "This trade partner is par for the course" at bounding box center [111, 277] width 96 height 8
click at [63, 277] on input "This trade partner is par for the course" at bounding box center [55, 276] width 15 height 15
click at [240, 367] on button "Submit" at bounding box center [241, 361] width 30 height 14
radio input "true"
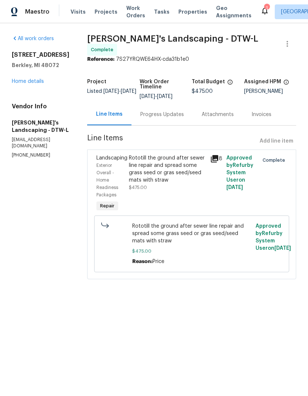
click at [126, 16] on span "Work Orders" at bounding box center [135, 11] width 19 height 15
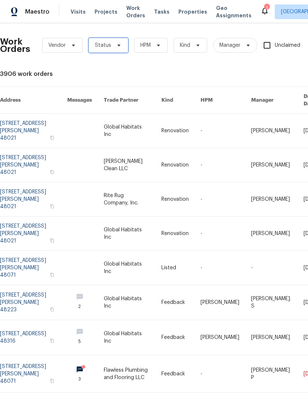
click at [115, 42] on span "Status" at bounding box center [108, 45] width 39 height 15
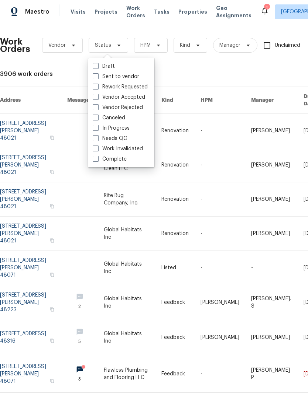
click at [120, 141] on label "Needs QC" at bounding box center [110, 138] width 34 height 7
click at [97, 140] on input "Needs QC" at bounding box center [95, 137] width 5 height 5
checkbox input "true"
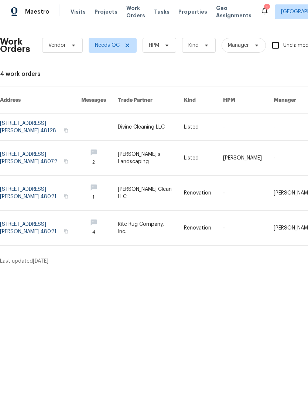
click at [70, 185] on link at bounding box center [40, 193] width 81 height 35
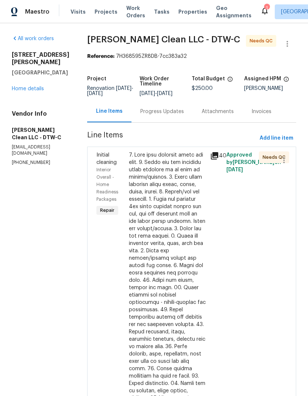
click at [170, 198] on div at bounding box center [167, 329] width 77 height 354
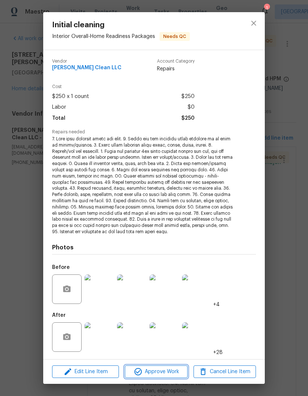
click at [167, 377] on button "Approve Work" at bounding box center [156, 372] width 62 height 13
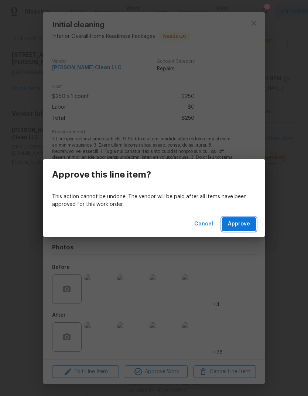
click at [238, 228] on span "Approve" at bounding box center [239, 224] width 22 height 9
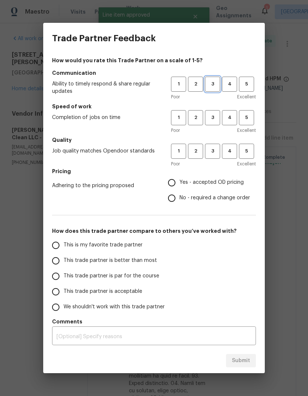
click at [209, 91] on button "3" at bounding box center [212, 84] width 15 height 15
click at [210, 121] on span "3" at bounding box center [212, 118] width 14 height 8
click at [212, 150] on span "3" at bounding box center [212, 151] width 14 height 8
click at [215, 191] on label "No - required a change order" at bounding box center [207, 198] width 86 height 15
click at [179, 191] on input "No - required a change order" at bounding box center [171, 198] width 15 height 15
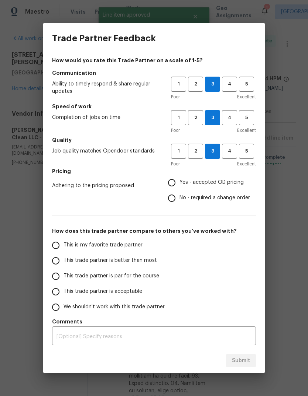
radio input "true"
click at [216, 186] on span "Yes - accepted OD pricing" at bounding box center [211, 183] width 64 height 8
click at [179, 186] on input "Yes - accepted OD pricing" at bounding box center [171, 182] width 15 height 15
radio input "true"
click at [122, 278] on span "This trade partner is par for the course" at bounding box center [111, 277] width 96 height 8
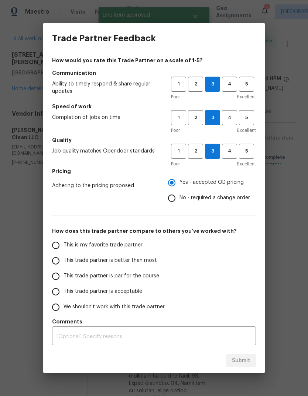
click at [63, 278] on input "This trade partner is par for the course" at bounding box center [55, 276] width 15 height 15
click at [245, 359] on span "Submit" at bounding box center [241, 361] width 18 height 9
radio input "true"
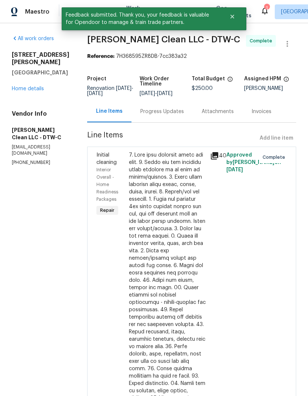
click at [35, 77] on div "[STREET_ADDRESS][PERSON_NAME] Home details" at bounding box center [41, 71] width 58 height 41
click at [39, 77] on div "[STREET_ADDRESS][PERSON_NAME] Home details" at bounding box center [41, 71] width 58 height 41
click at [38, 86] on link "Home details" at bounding box center [28, 88] width 32 height 5
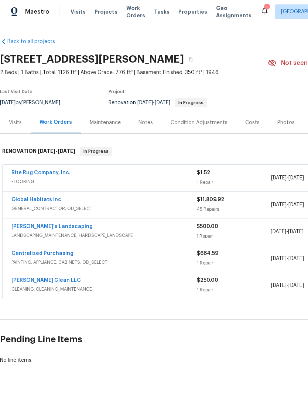
click at [99, 184] on span "FLOORING" at bounding box center [103, 181] width 185 height 7
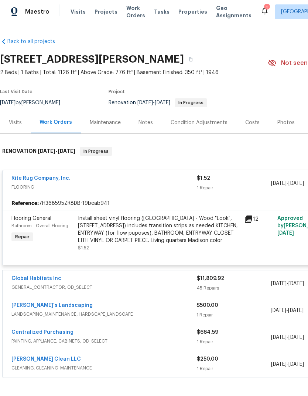
click at [122, 233] on div "Install sheet vinyl flooring ([GEOGRAPHIC_DATA] - Wood "Look", [STREET_ADDRESS]…" at bounding box center [159, 230] width 162 height 30
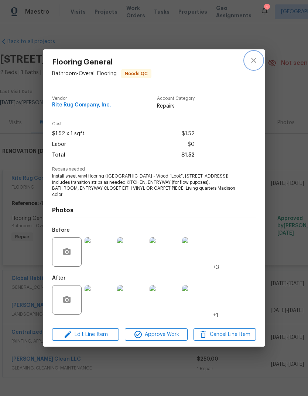
click at [252, 57] on button "close" at bounding box center [253, 61] width 18 height 18
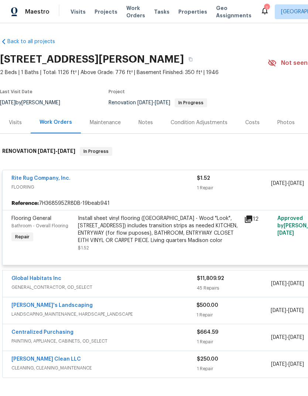
click at [57, 178] on link "Rite Rug Company, Inc." at bounding box center [40, 178] width 59 height 5
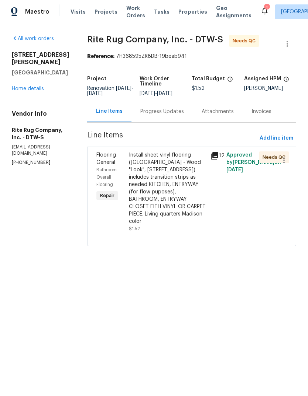
click at [169, 114] on div "Progress Updates" at bounding box center [162, 111] width 44 height 7
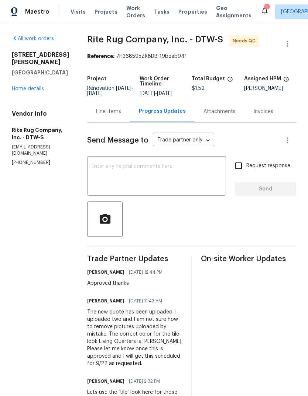
click at [115, 115] on div "Line Items" at bounding box center [108, 111] width 25 height 7
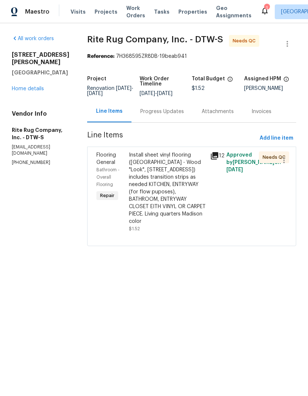
click at [173, 188] on div "Install sheet vinyl flooring ([GEOGRAPHIC_DATA] - Wood "Look", [STREET_ADDRESS]…" at bounding box center [167, 189] width 77 height 74
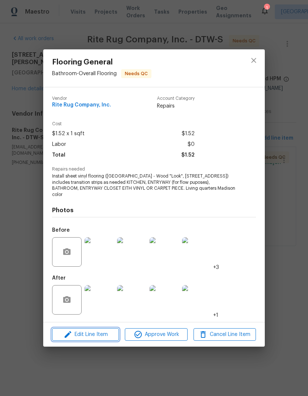
click at [110, 334] on span "Edit Line Item" at bounding box center [85, 334] width 62 height 9
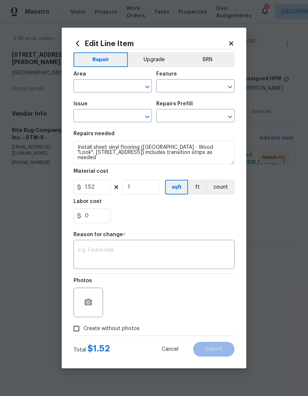
type input "Bathroom"
type input "Overall Flooring"
type input "Flooring General"
type input "Sheet Vinyl LVL 1 - [GEOGRAPHIC_DATA] (Wood 1) $1.52"
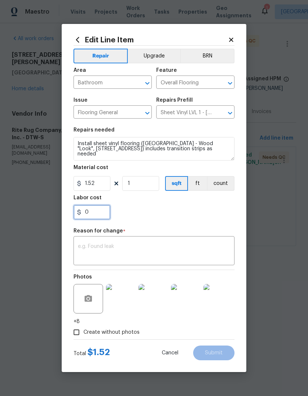
click at [93, 216] on input "0" at bounding box center [91, 212] width 37 height 15
click at [91, 185] on input "1.52" at bounding box center [91, 183] width 37 height 15
click at [95, 182] on input "1.52" at bounding box center [91, 183] width 37 height 15
type input "766"
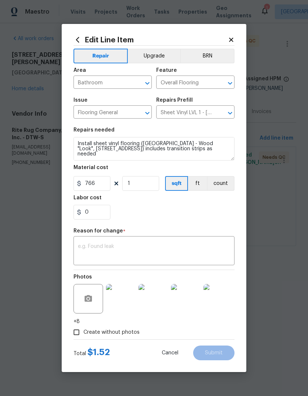
click at [176, 213] on div "0" at bounding box center [153, 212] width 161 height 15
click at [170, 242] on div "x ​" at bounding box center [153, 251] width 161 height 27
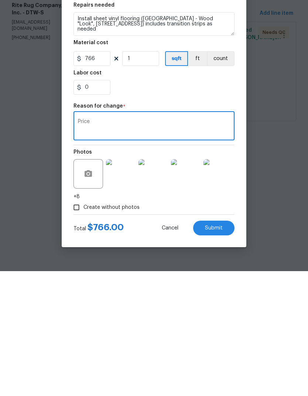
type textarea "Price"
click at [212, 346] on button "Submit" at bounding box center [213, 353] width 41 height 15
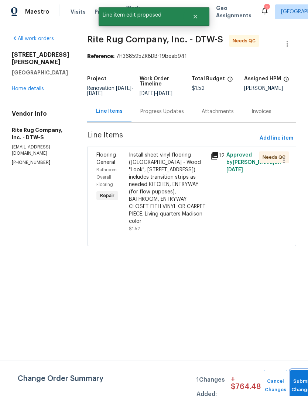
click at [306, 381] on button "Submit Changes" at bounding box center [302, 386] width 24 height 32
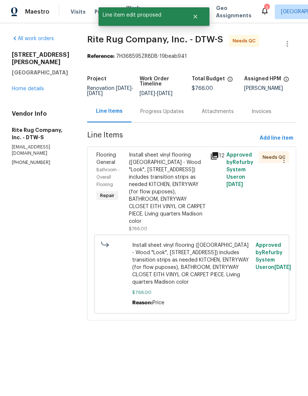
click at [169, 190] on div "Install sheet vinyl flooring ([GEOGRAPHIC_DATA] - Wood "Look", [STREET_ADDRESS]…" at bounding box center [167, 189] width 77 height 74
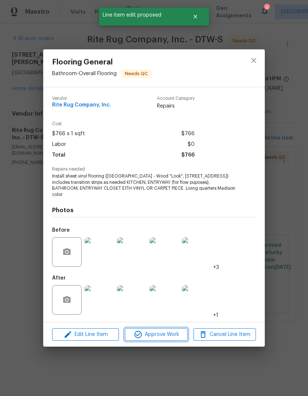
click at [166, 335] on span "Approve Work" at bounding box center [156, 334] width 58 height 9
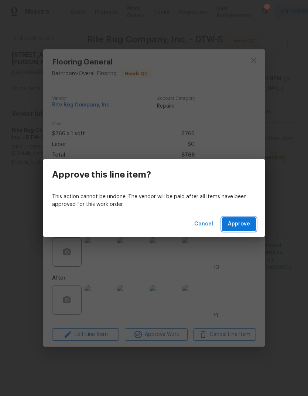
click at [251, 219] on button "Approve" at bounding box center [239, 225] width 34 height 14
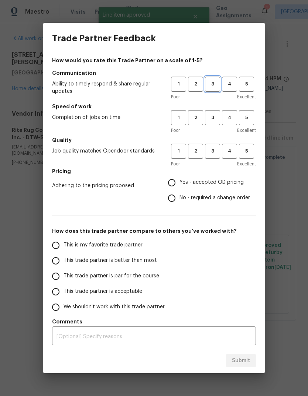
click at [216, 84] on span "3" at bounding box center [212, 84] width 14 height 8
click at [213, 121] on span "3" at bounding box center [212, 118] width 14 height 8
click at [218, 149] on span "3" at bounding box center [212, 151] width 14 height 8
click at [212, 181] on span "Yes - accepted OD pricing" at bounding box center [211, 183] width 64 height 8
click at [179, 181] on input "Yes - accepted OD pricing" at bounding box center [171, 182] width 15 height 15
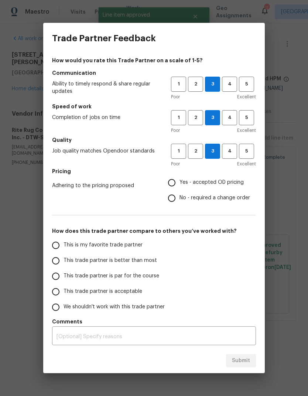
radio input "true"
click at [118, 277] on span "This trade partner is par for the course" at bounding box center [111, 277] width 96 height 8
click at [63, 277] on input "This trade partner is par for the course" at bounding box center [55, 276] width 15 height 15
click at [244, 359] on span "Submit" at bounding box center [241, 361] width 18 height 9
radio input "true"
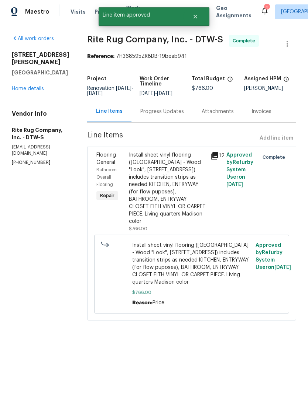
radio input "false"
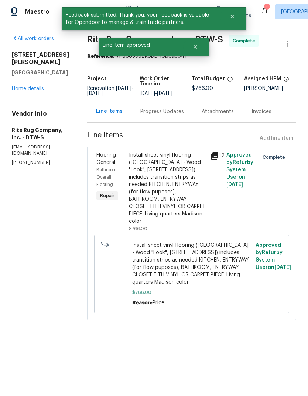
click at [40, 86] on link "Home details" at bounding box center [28, 88] width 32 height 5
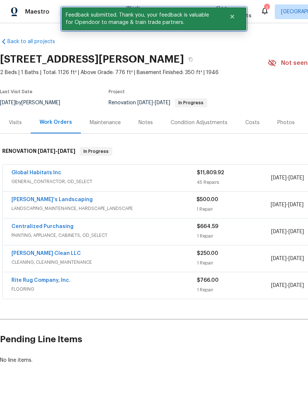
click at [237, 16] on button "Close" at bounding box center [232, 16] width 24 height 15
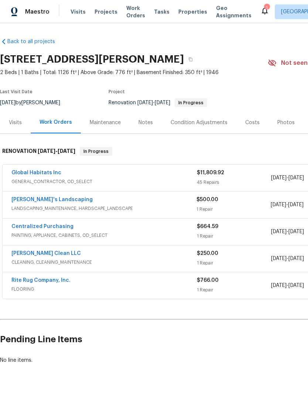
click at [131, 12] on span "Work Orders" at bounding box center [135, 11] width 19 height 15
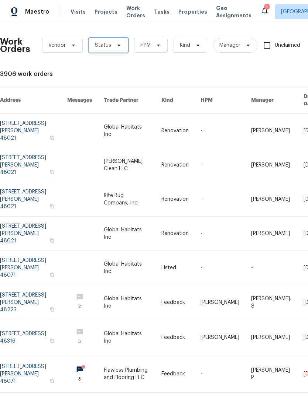
click at [114, 47] on span at bounding box center [118, 45] width 8 height 6
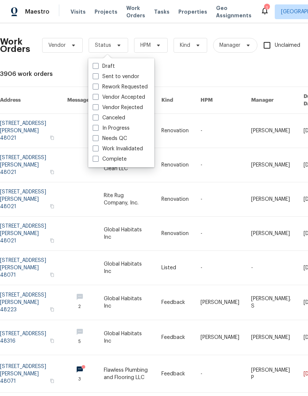
click at [114, 141] on label "Needs QC" at bounding box center [110, 138] width 34 height 7
click at [97, 140] on input "Needs QC" at bounding box center [95, 137] width 5 height 5
checkbox input "true"
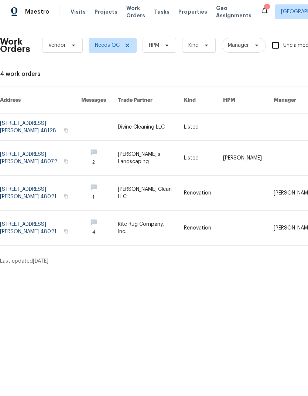
click at [185, 10] on span "Properties" at bounding box center [192, 11] width 29 height 7
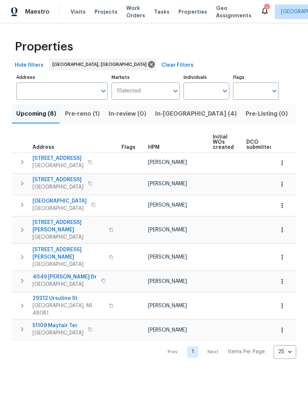
click at [264, 7] on div "1" at bounding box center [267, 7] width 6 height 6
click at [185, 13] on span "Properties" at bounding box center [192, 11] width 29 height 7
click at [169, 112] on span "In-[GEOGRAPHIC_DATA] (4)" at bounding box center [195, 114] width 81 height 10
